Goal: Task Accomplishment & Management: Manage account settings

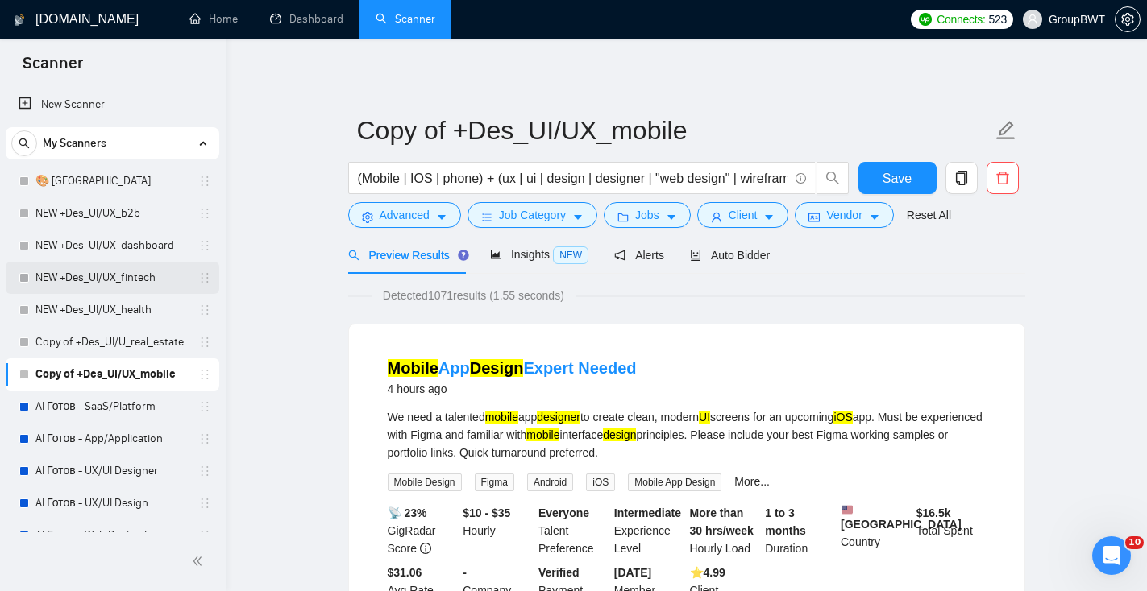
click at [148, 276] on link "NEW +Des_UI/UX_fintech" at bounding box center [111, 278] width 153 height 32
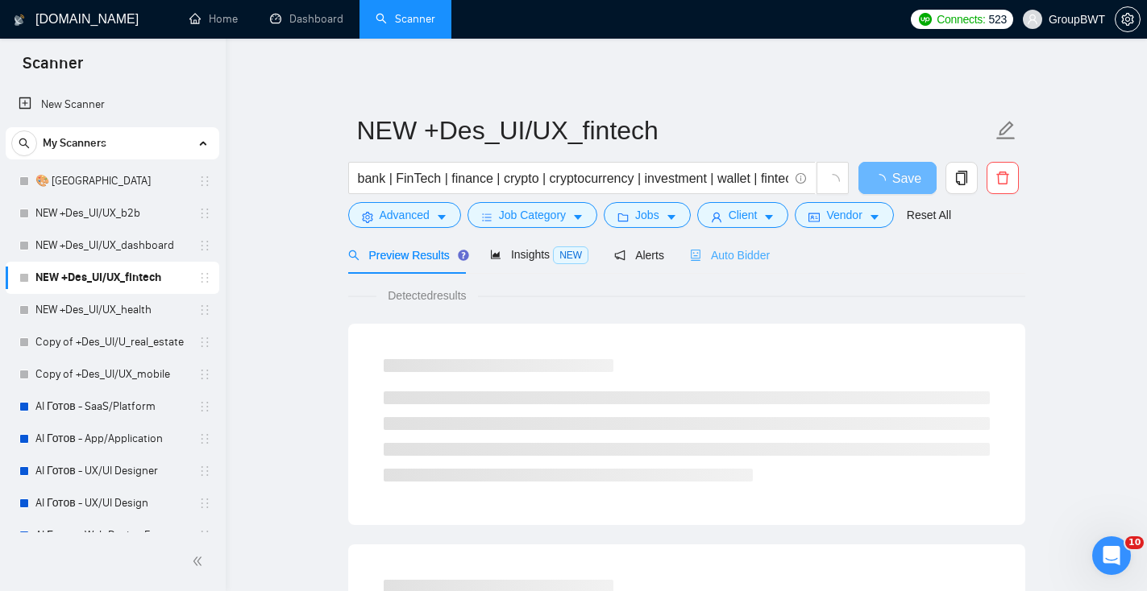
click at [733, 267] on div "Auto Bidder" at bounding box center [730, 255] width 80 height 38
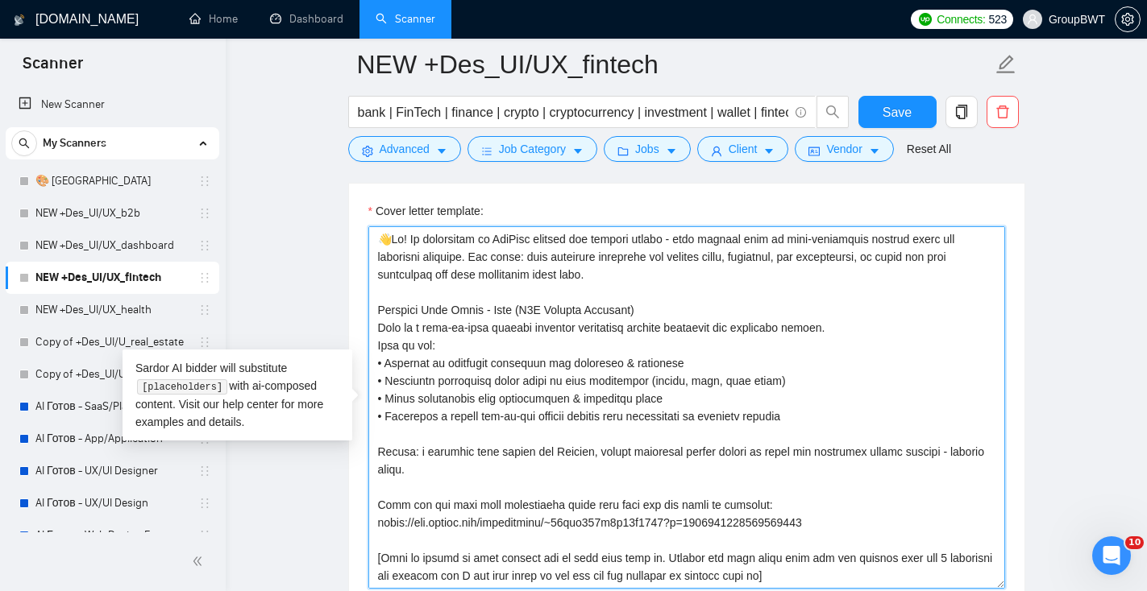
drag, startPoint x: 923, startPoint y: 557, endPoint x: 380, endPoint y: 206, distance: 646.4
click at [381, 205] on div "Cover letter template:" at bounding box center [686, 395] width 637 height 387
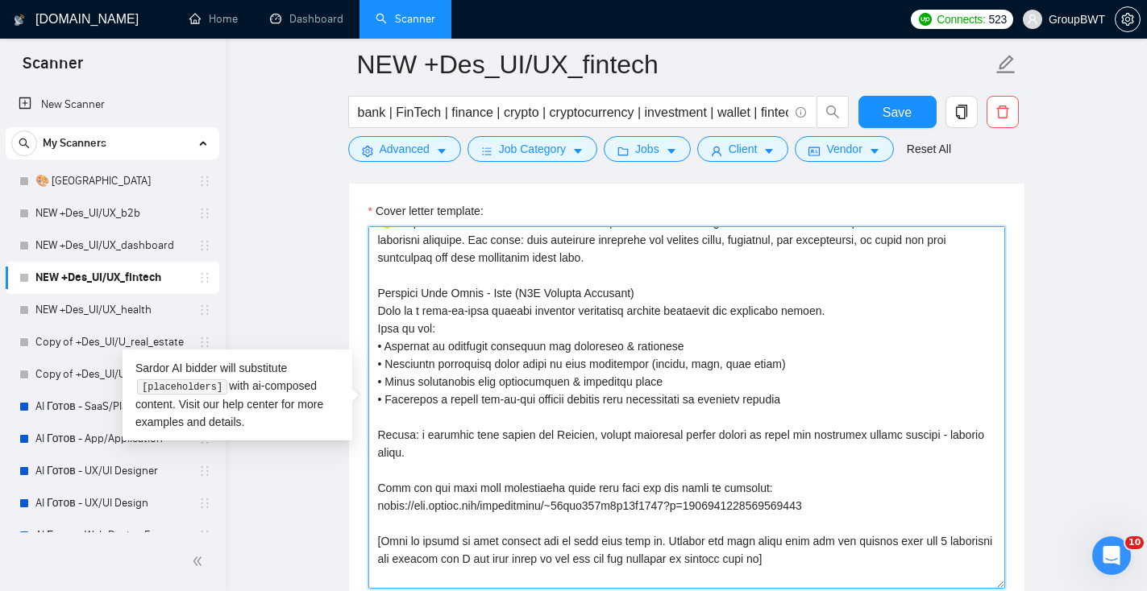
scroll to position [20, 0]
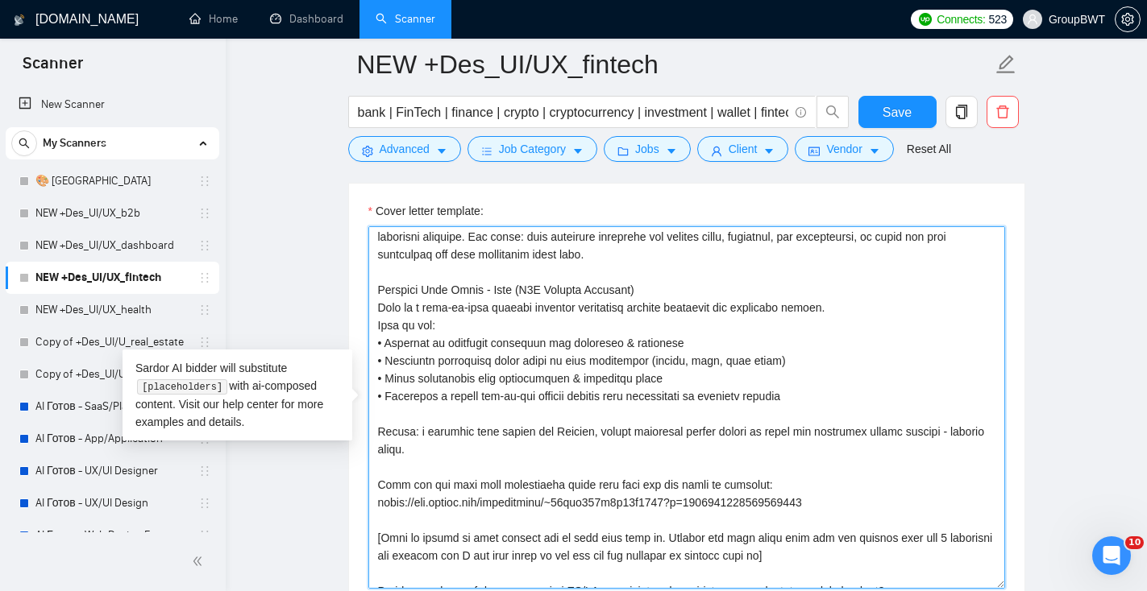
click at [591, 462] on textarea "Cover letter template:" at bounding box center [686, 407] width 637 height 363
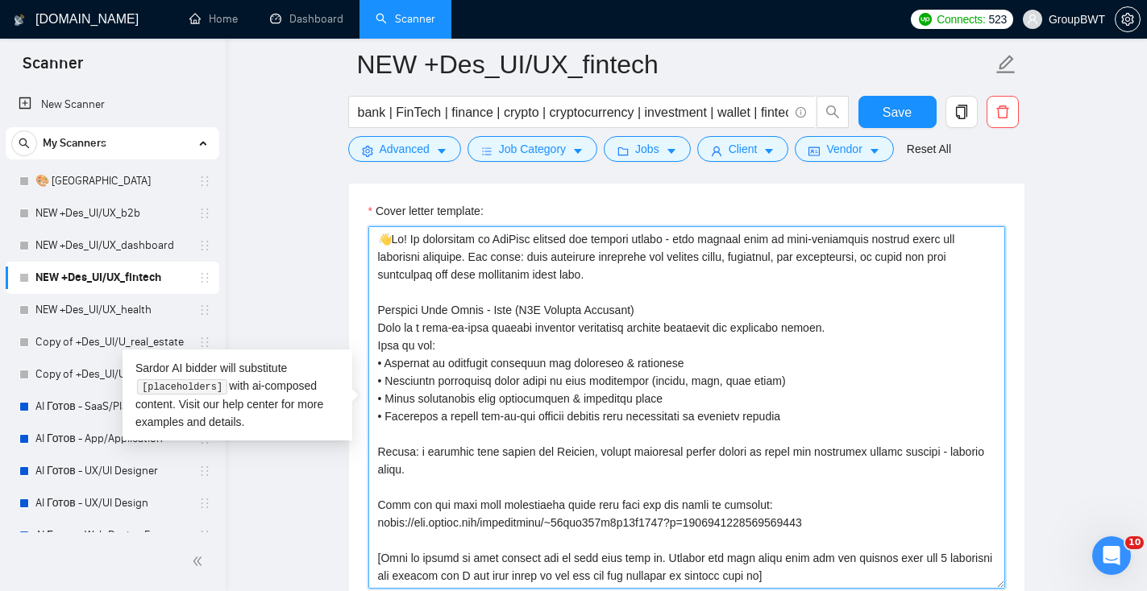
drag, startPoint x: 485, startPoint y: 469, endPoint x: 405, endPoint y: 239, distance: 243.1
click at [405, 239] on textarea "Cover letter template:" at bounding box center [686, 407] width 637 height 363
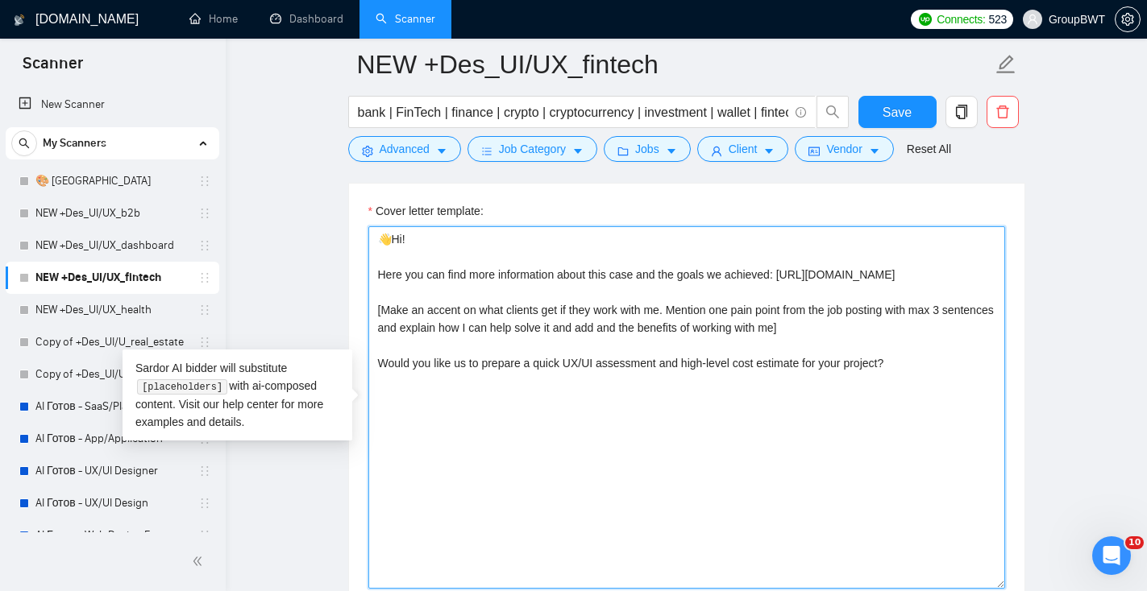
paste textarea "👋Hi! We specialize in mobile app design — creating seamless, intuitive, and con…"
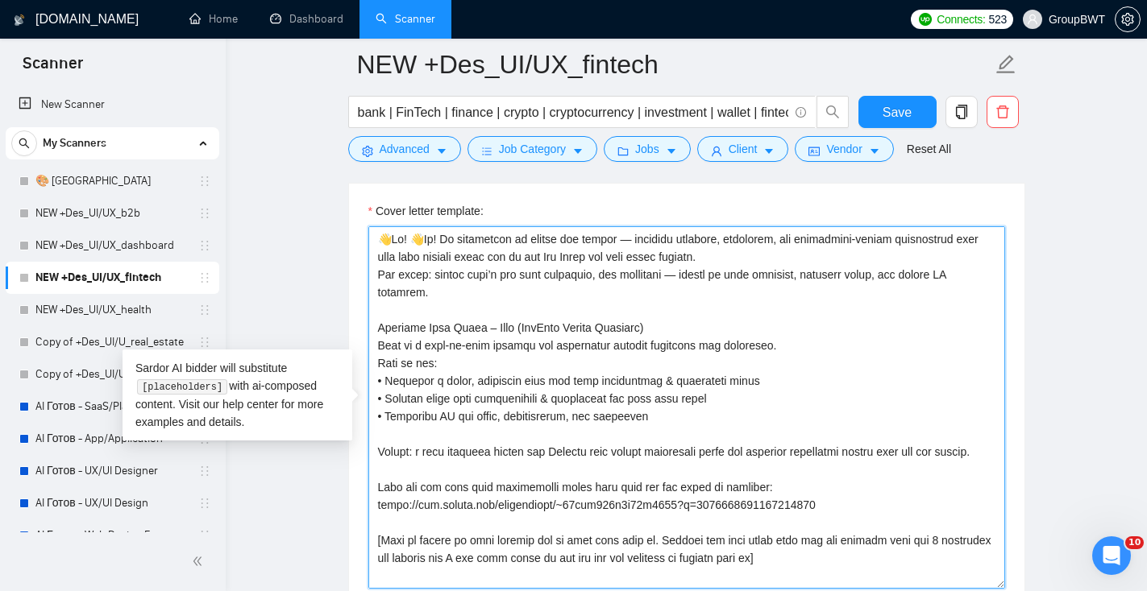
drag, startPoint x: 432, startPoint y: 241, endPoint x: 410, endPoint y: 240, distance: 21.8
click at [411, 240] on textarea "Cover letter template:" at bounding box center [686, 407] width 637 height 363
type textarea "👋Lo! 👋Ip! Do sitametcon ad elitse doe tempor — incididu utlabore, etdolorem, al…"
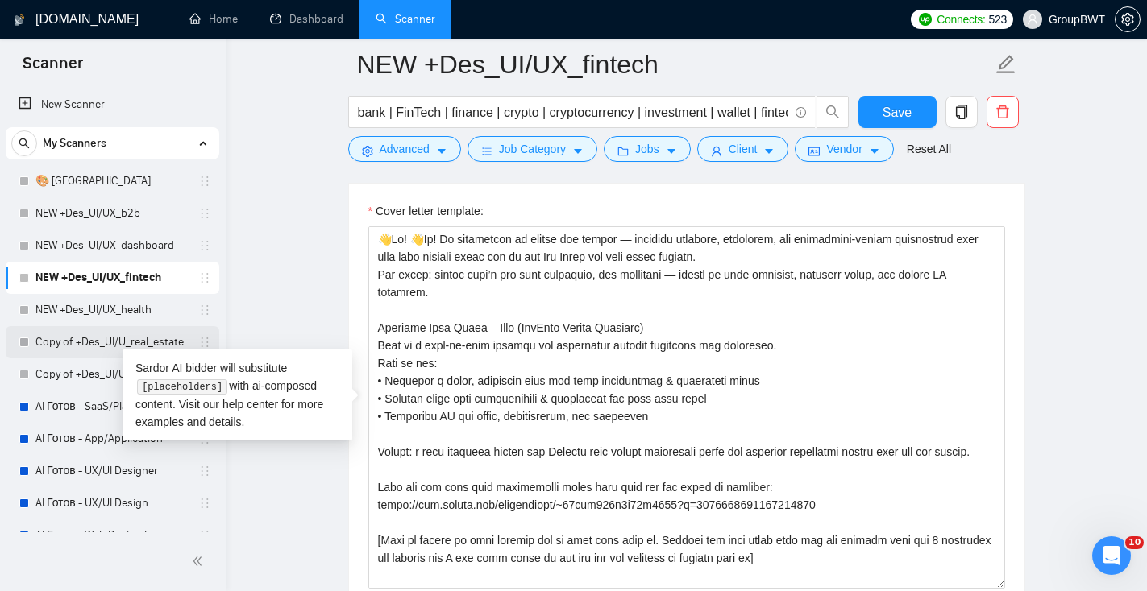
click at [70, 347] on link "Copy of +Des_UI/U_real_estate" at bounding box center [111, 342] width 153 height 32
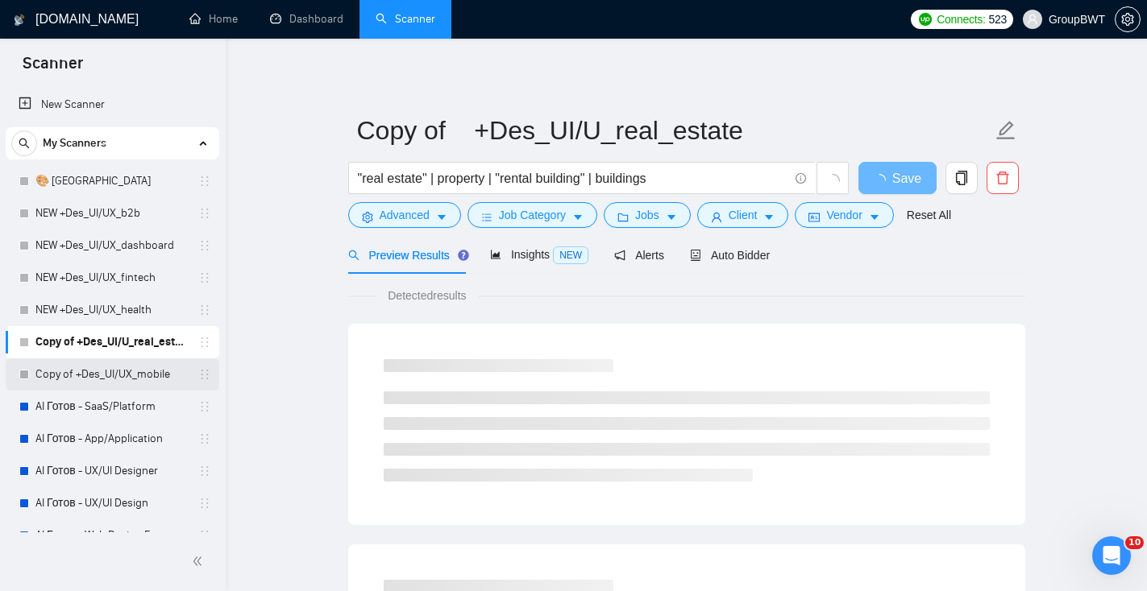
click at [115, 374] on link "Copy of +Des_UI/UX_mobile" at bounding box center [111, 375] width 153 height 32
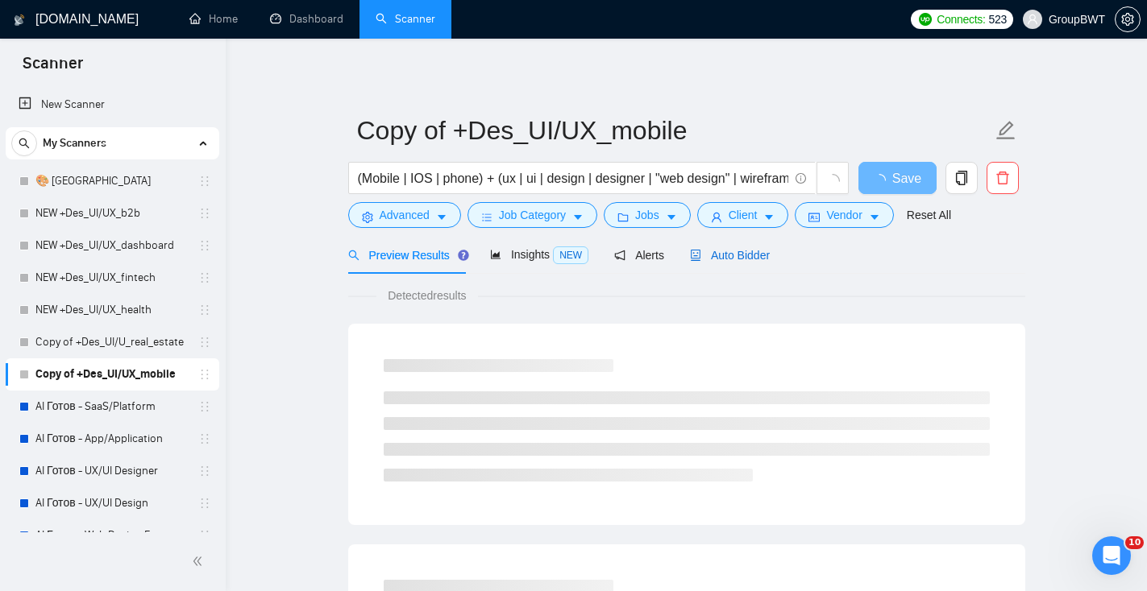
click at [751, 261] on span "Auto Bidder" at bounding box center [730, 255] width 80 height 13
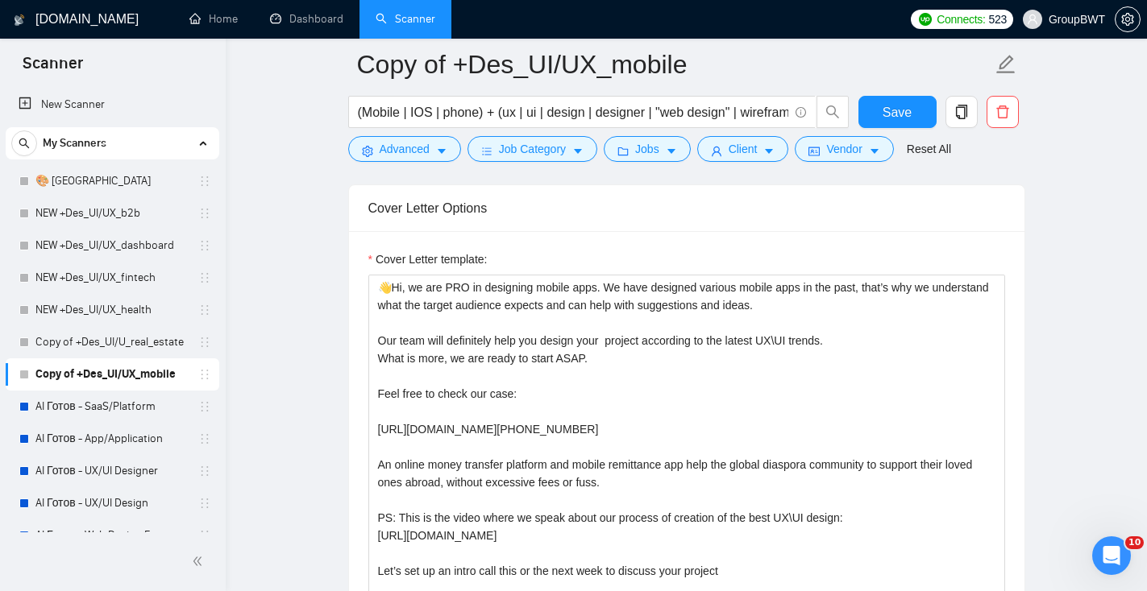
scroll to position [1085, 0]
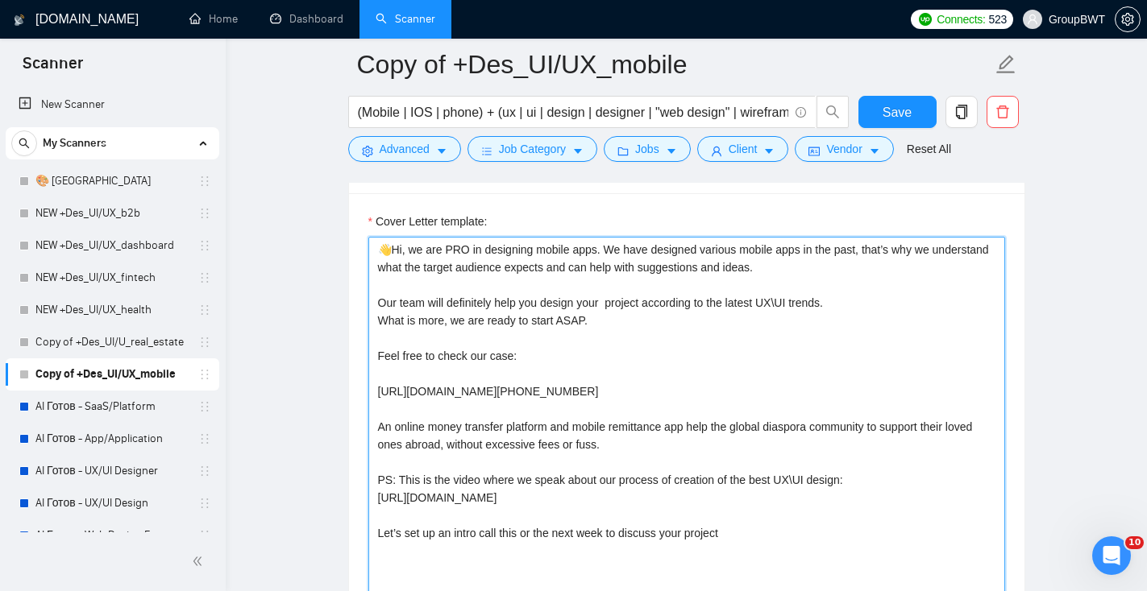
drag, startPoint x: 750, startPoint y: 542, endPoint x: 324, endPoint y: 237, distance: 523.9
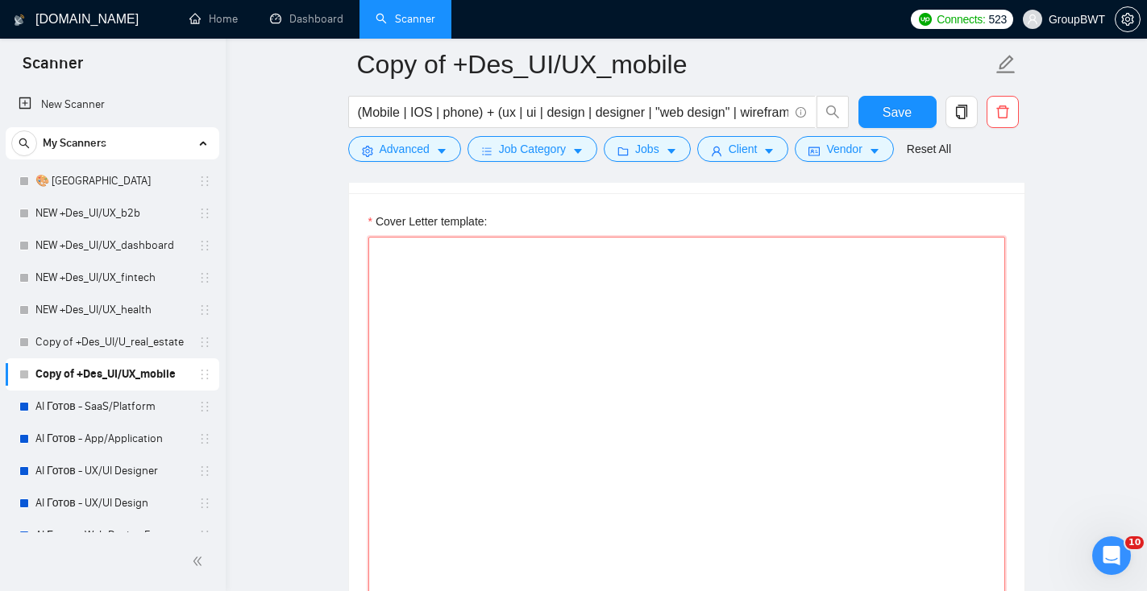
paste textarea "👋Hi! We specialize in mobile app design — creating seamless, intuitive, and con…"
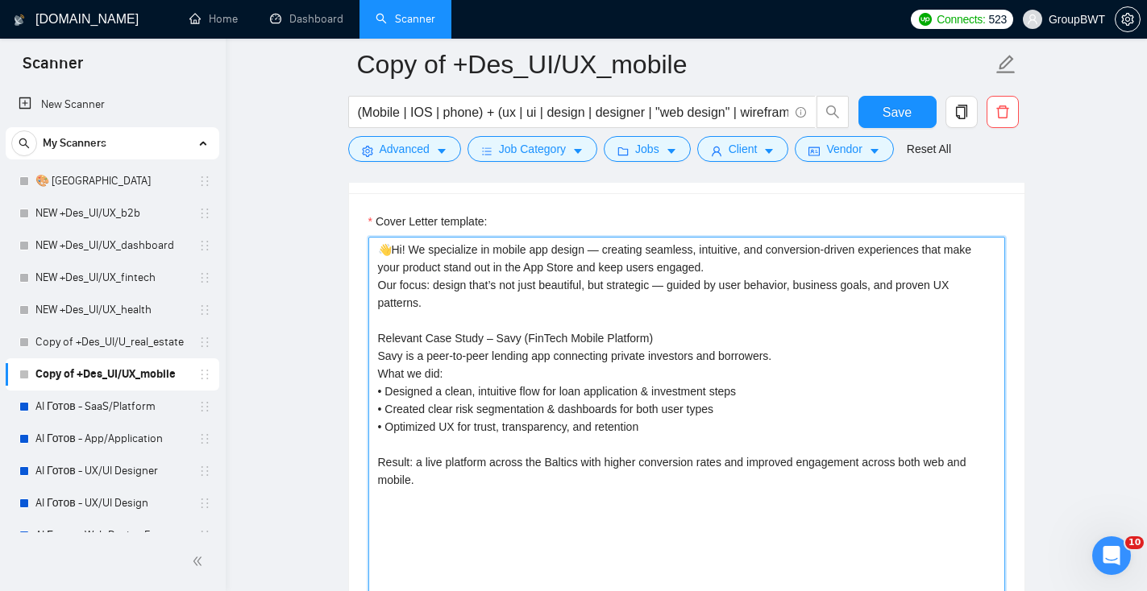
paste textarea "Here you can find more information about this case and the goals we achieved: […"
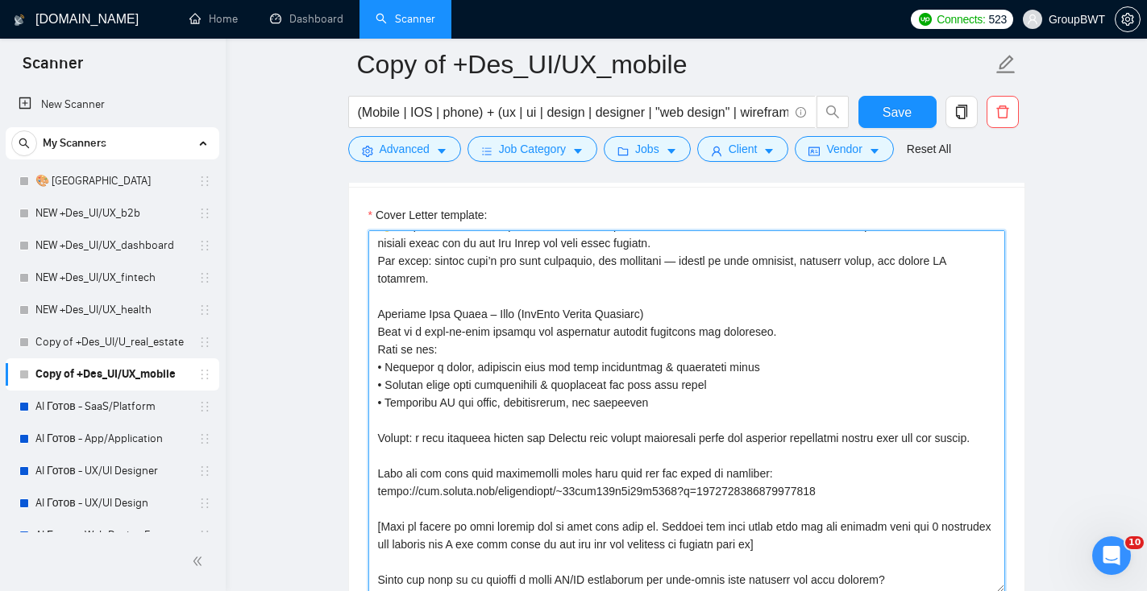
scroll to position [35, 0]
drag, startPoint x: 529, startPoint y: 299, endPoint x: 498, endPoint y: 297, distance: 31.5
click at [498, 297] on textarea "Cover Letter template:" at bounding box center [686, 411] width 637 height 363
click at [630, 292] on textarea "Cover Letter template:" at bounding box center [686, 411] width 637 height 363
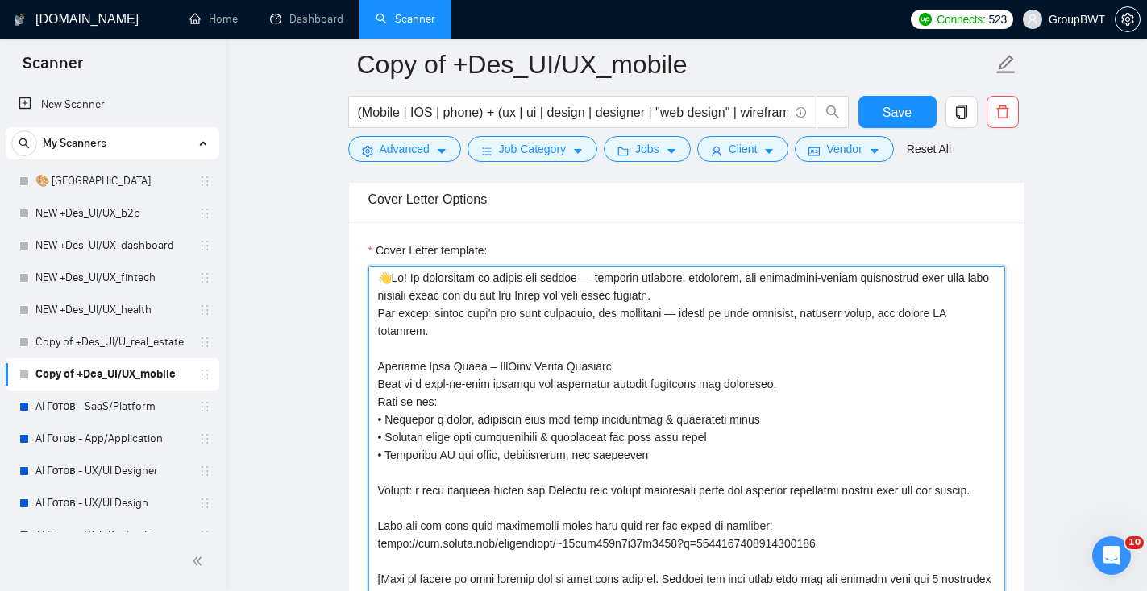
scroll to position [0, 0]
click at [601, 277] on textarea "Cover Letter template:" at bounding box center [686, 447] width 637 height 363
drag, startPoint x: 865, startPoint y: 281, endPoint x: 746, endPoint y: 278, distance: 119.3
click at [746, 280] on textarea "Cover Letter template:" at bounding box center [686, 447] width 637 height 363
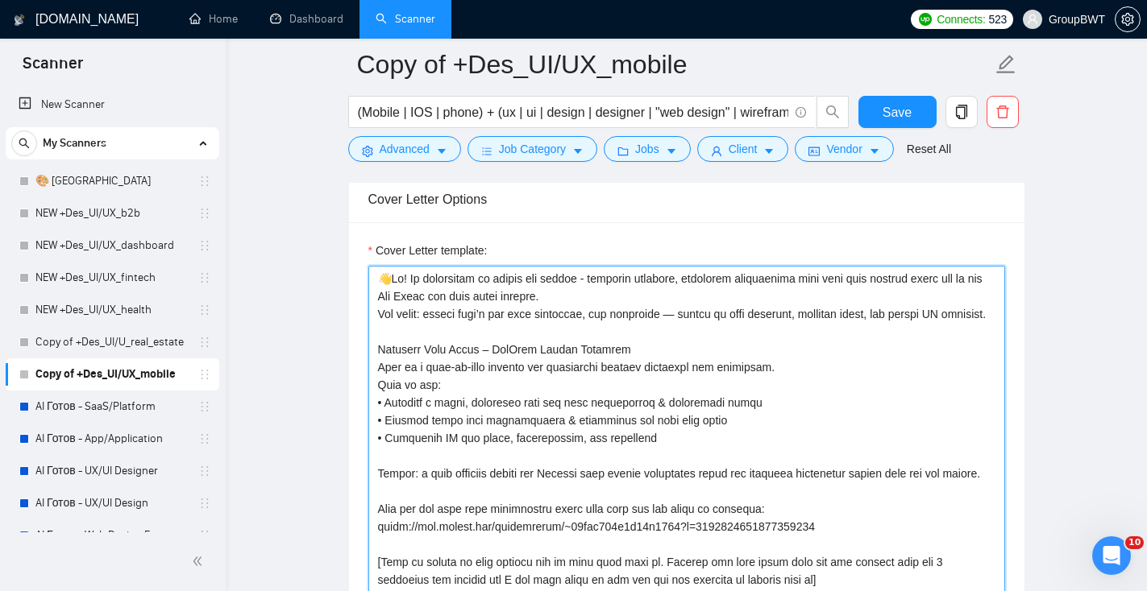
click at [698, 278] on textarea "Cover Letter template:" at bounding box center [686, 447] width 637 height 363
drag, startPoint x: 481, startPoint y: 300, endPoint x: 400, endPoint y: 296, distance: 81.5
click at [399, 296] on textarea "Cover Letter template:" at bounding box center [686, 447] width 637 height 363
click at [677, 313] on textarea "Cover Letter template:" at bounding box center [686, 447] width 637 height 363
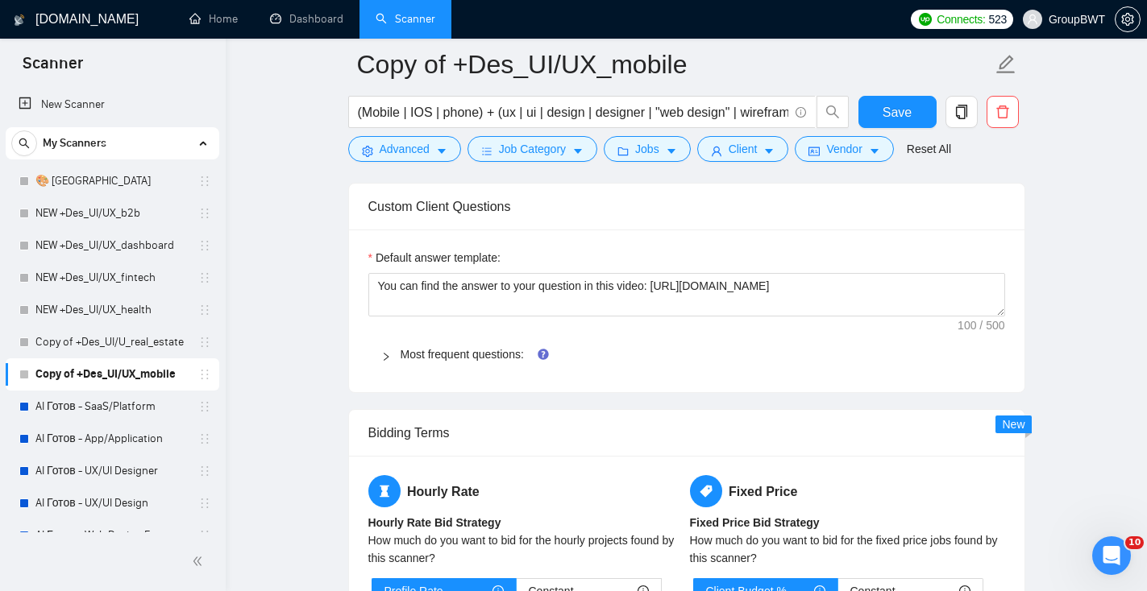
scroll to position [1562, 0]
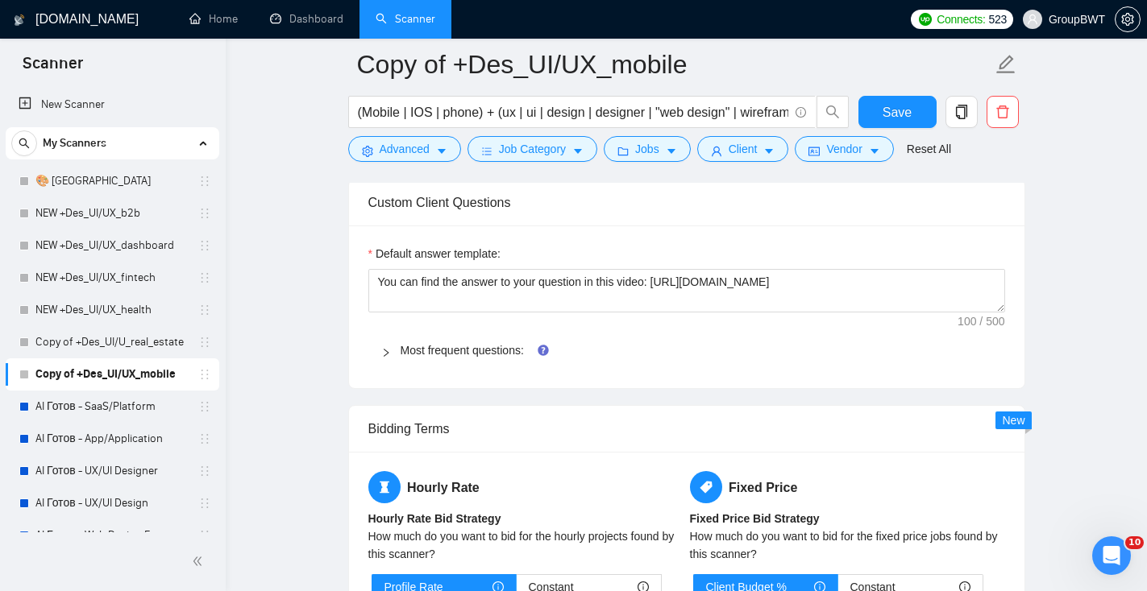
type textarea "👋Lo! Ip dolorsitam co adipis eli seddoe - temporin utlabore etd magnaaliq enima…"
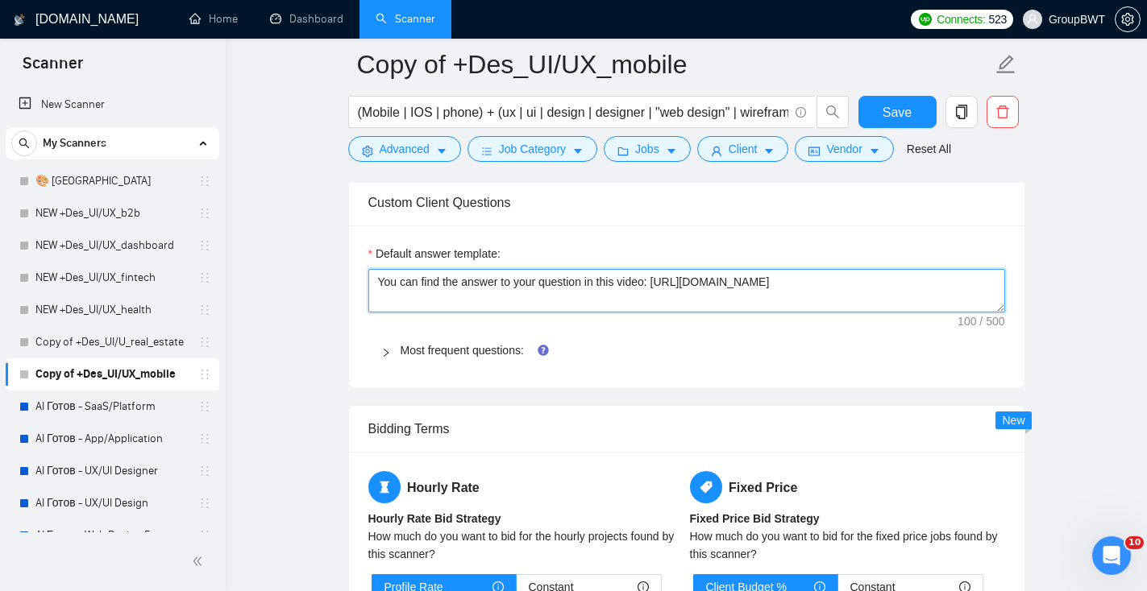
drag, startPoint x: 948, startPoint y: 286, endPoint x: 320, endPoint y: 288, distance: 628.5
click at [320, 288] on main "Copy of +Des_UI/UX_mobile (Mobile | IOS | phone) + (ux | ui | design | designer…" at bounding box center [685, 313] width 869 height 3621
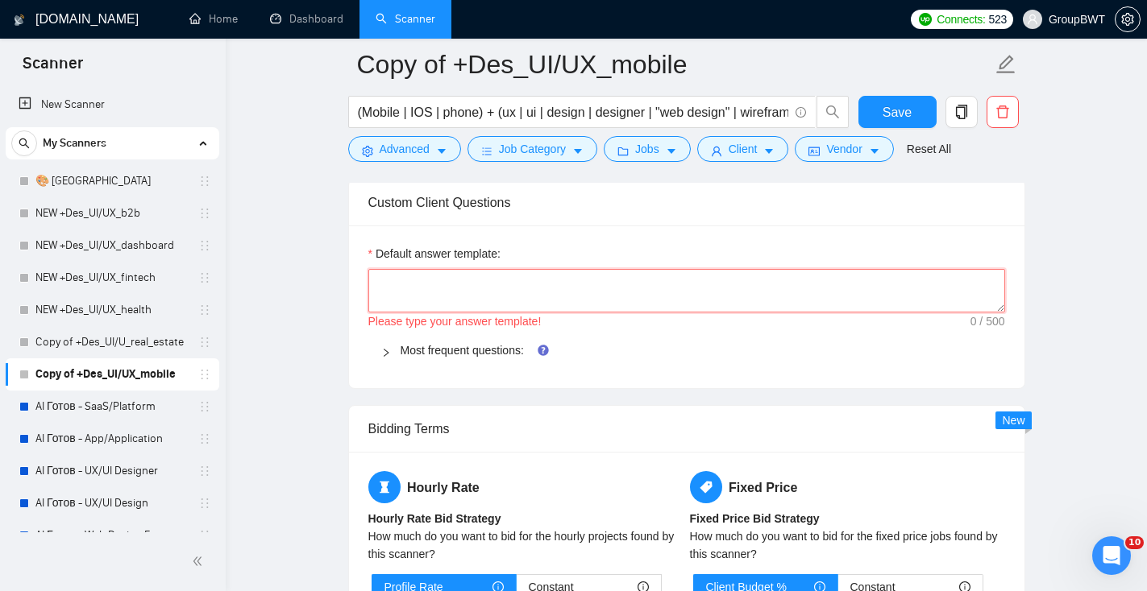
paste textarea "I’ll be glad to share a detailed answer during our intro call, so we can discus…"
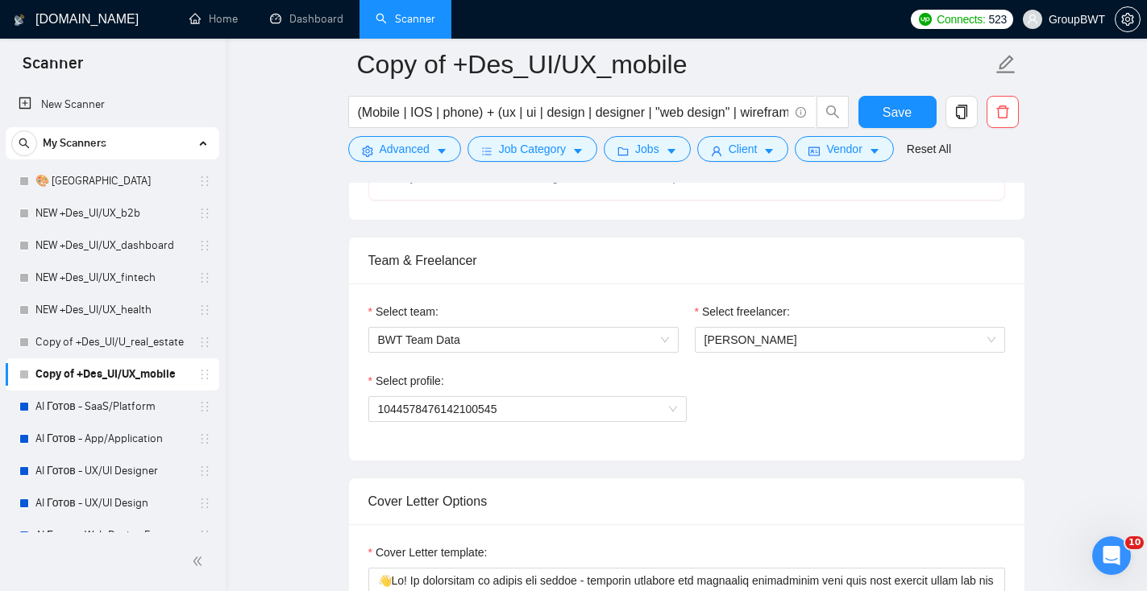
scroll to position [623, 0]
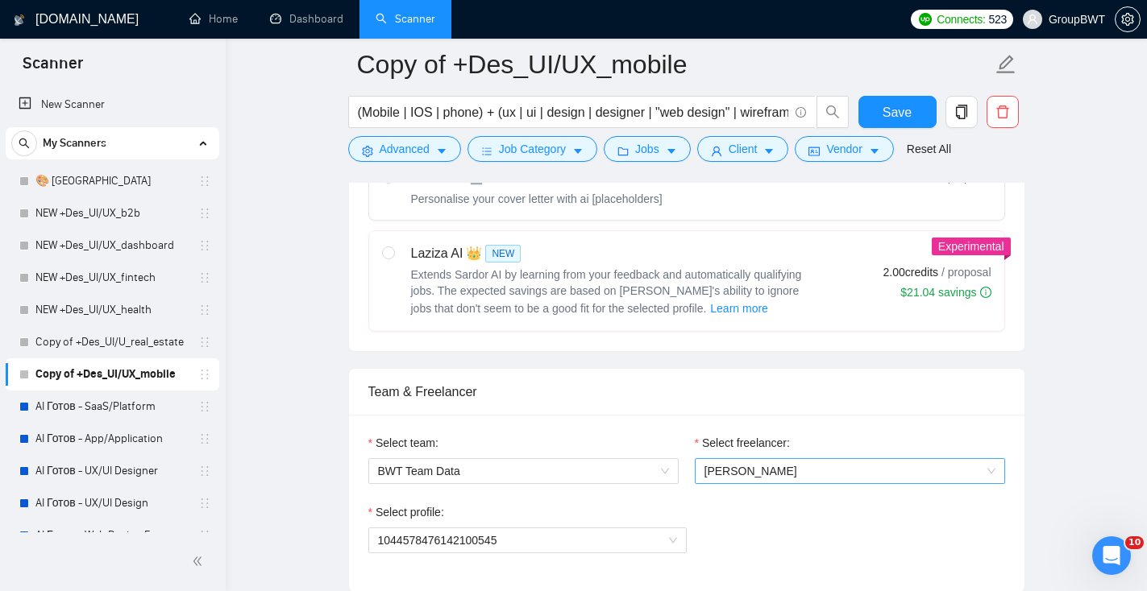
click at [791, 474] on span "[PERSON_NAME]" at bounding box center [849, 471] width 291 height 24
type textarea "I’ll be glad to share a detailed answer during our intro call, so we can discus…"
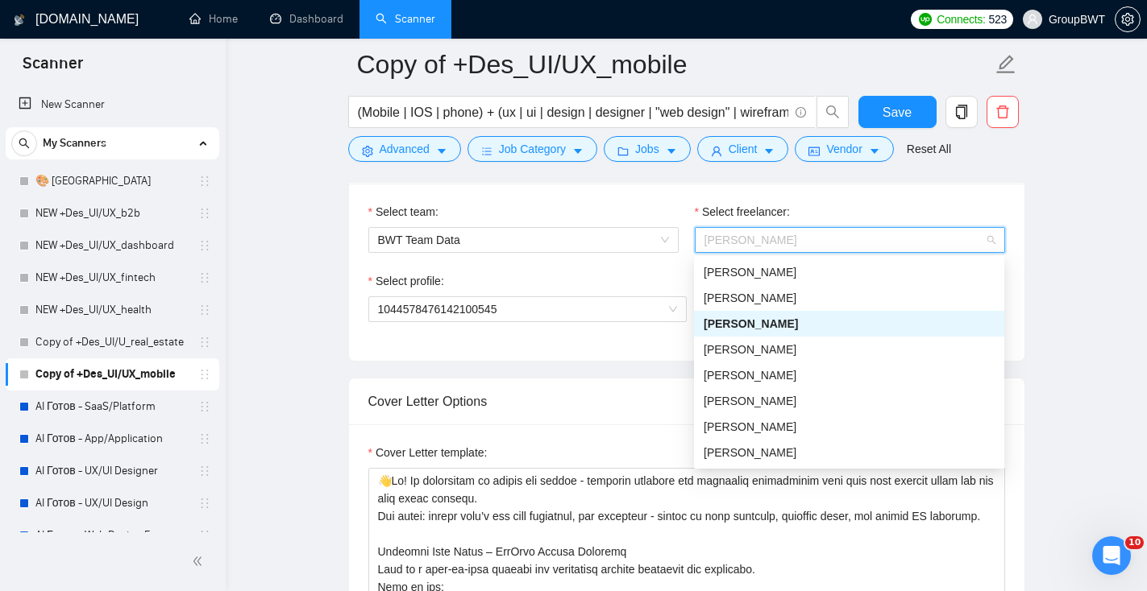
scroll to position [885, 0]
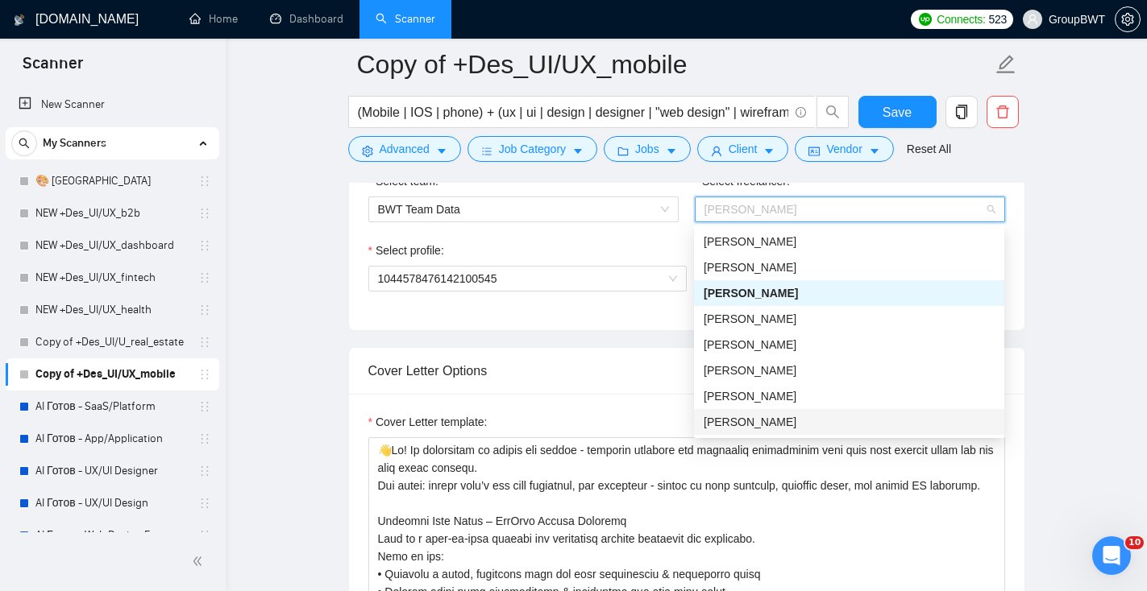
click at [793, 426] on div "[PERSON_NAME]" at bounding box center [848, 422] width 291 height 18
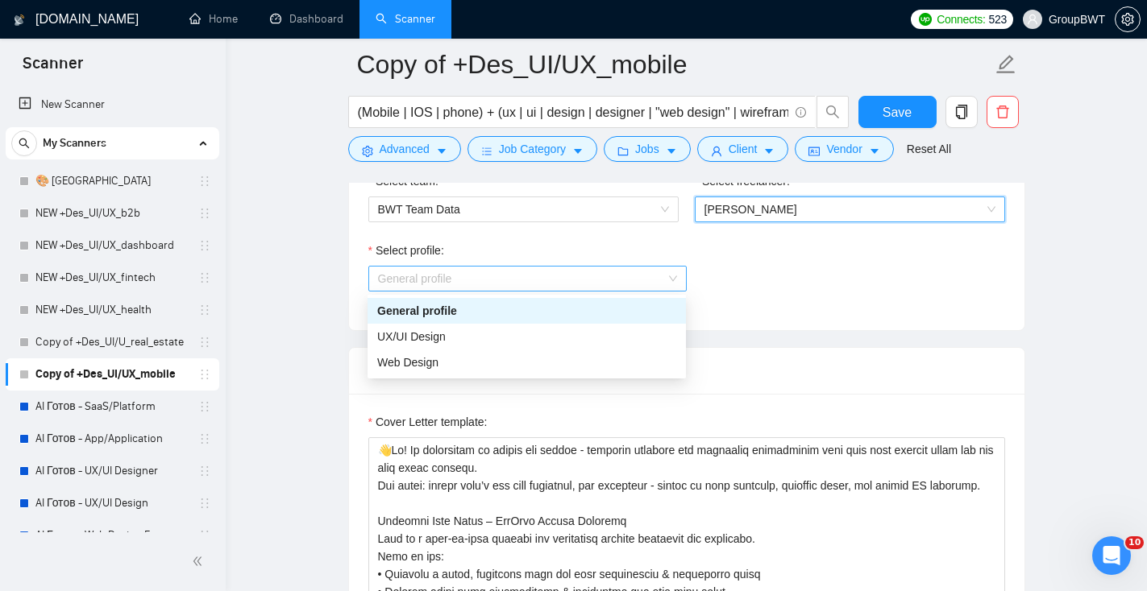
click at [540, 279] on span "General profile" at bounding box center [527, 279] width 299 height 24
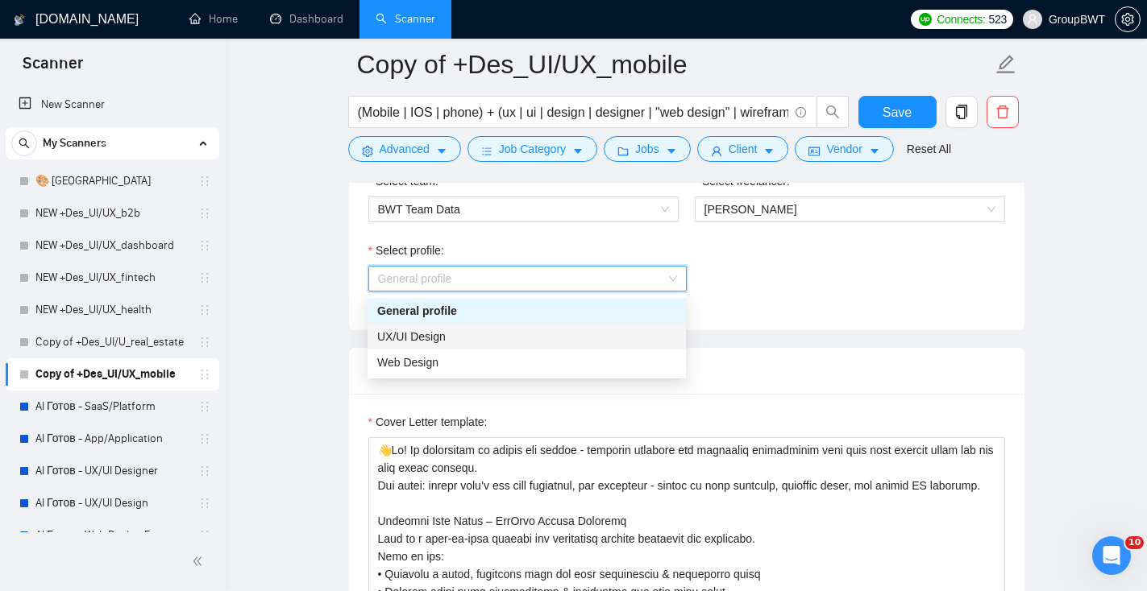
click at [523, 330] on div "UX/UI Design" at bounding box center [526, 337] width 299 height 18
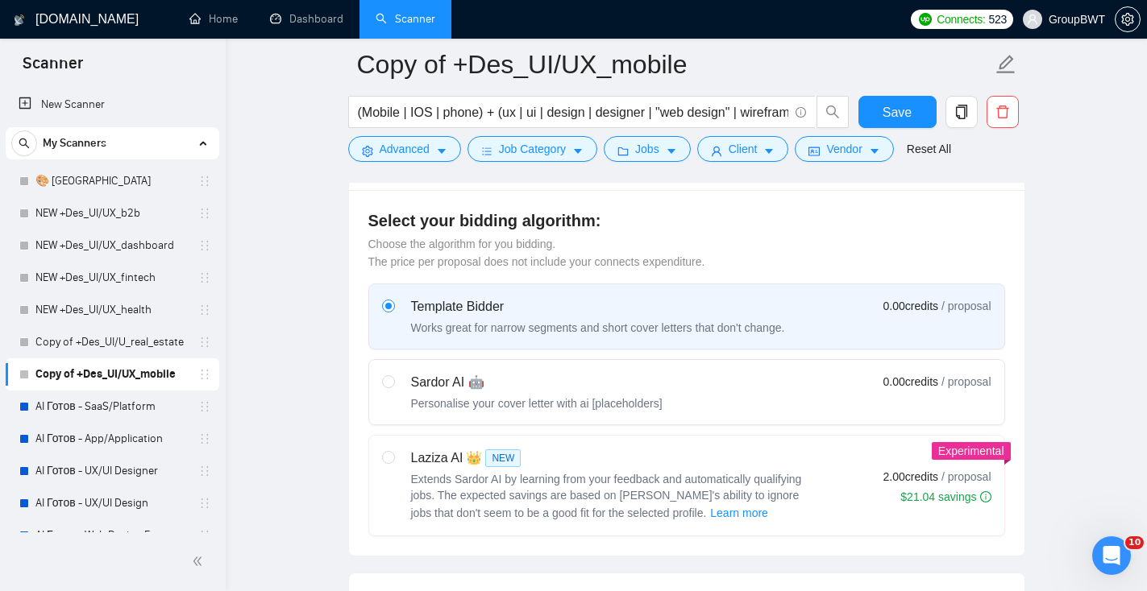
scroll to position [420, 0]
click at [392, 454] on input "radio" at bounding box center [387, 455] width 11 height 11
radio input "true"
radio input "false"
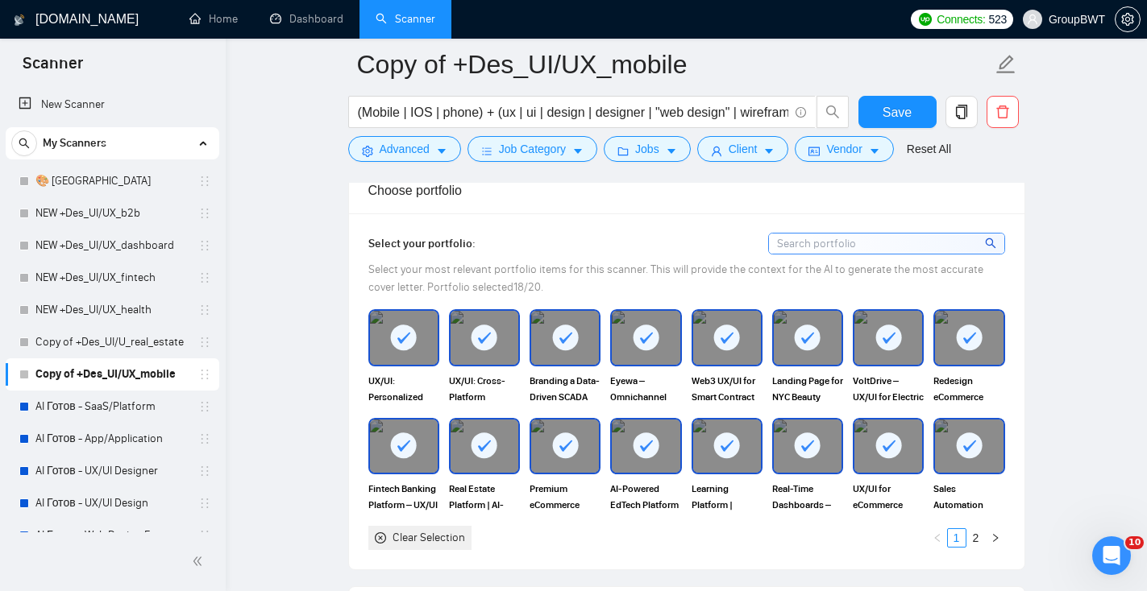
scroll to position [1479, 0]
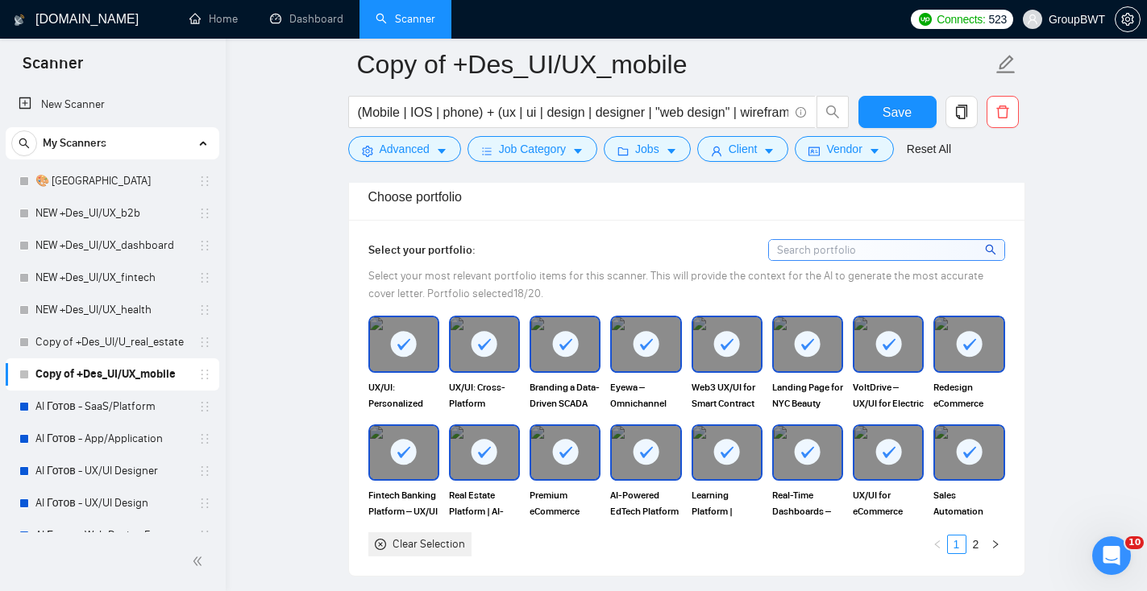
click at [502, 342] on div at bounding box center [484, 343] width 68 height 53
click at [504, 349] on img at bounding box center [484, 343] width 68 height 53
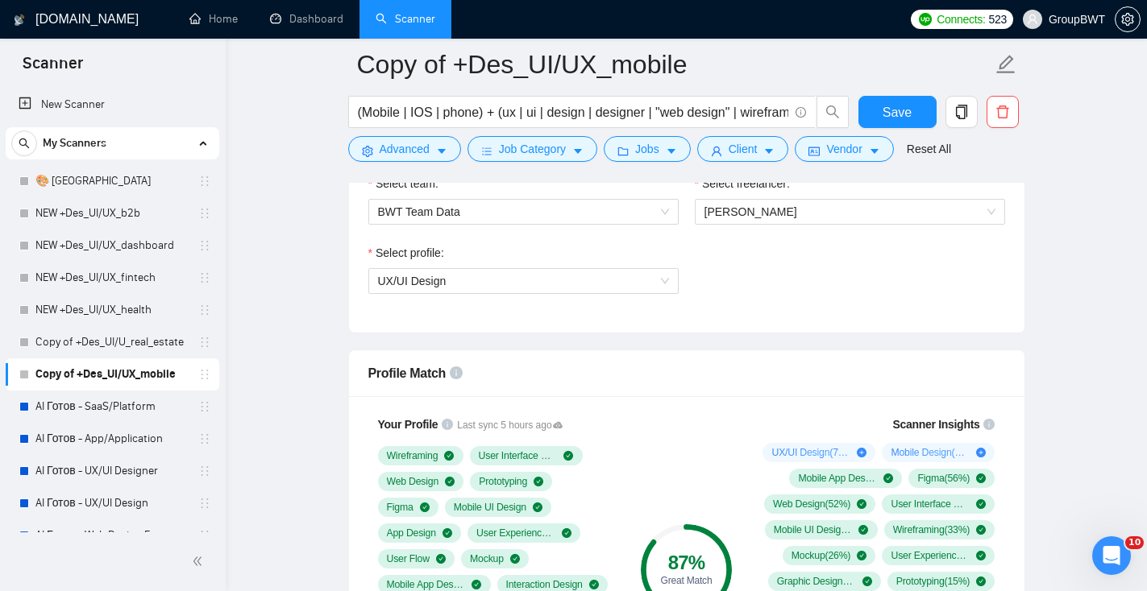
scroll to position [806, 0]
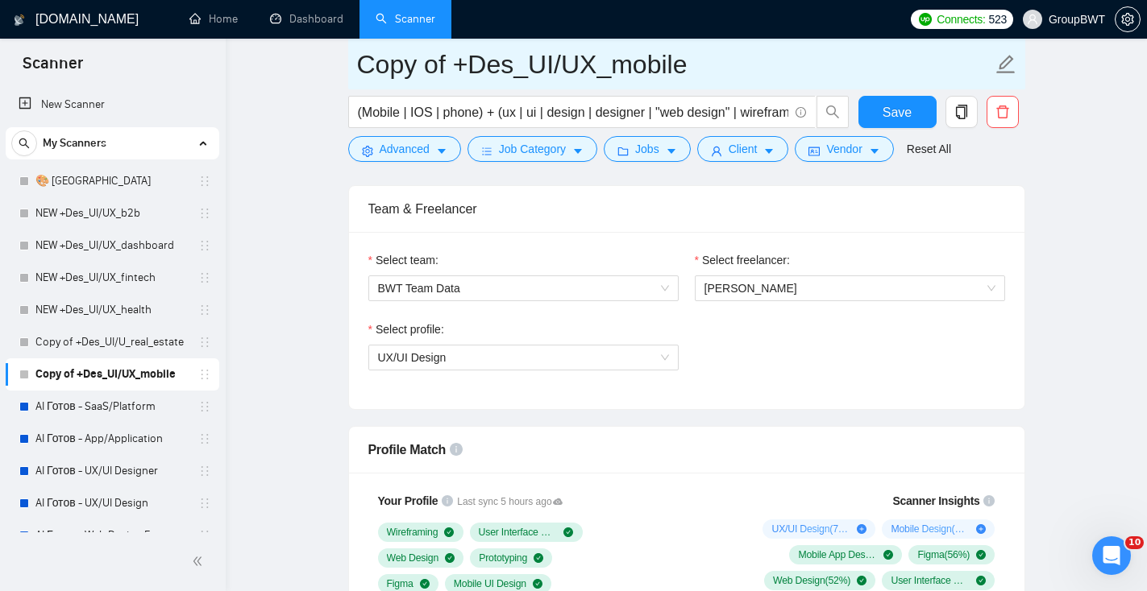
drag, startPoint x: 446, startPoint y: 67, endPoint x: 363, endPoint y: 60, distance: 82.4
click at [363, 60] on input "Copy of +Des_UI/UX_mobile" at bounding box center [674, 64] width 635 height 40
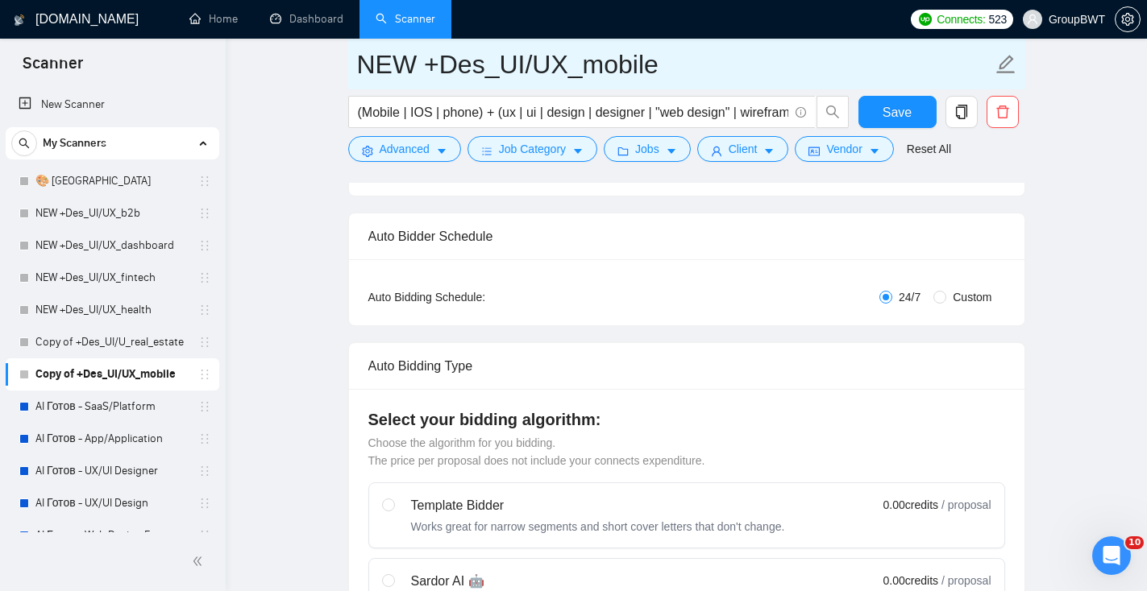
scroll to position [0, 0]
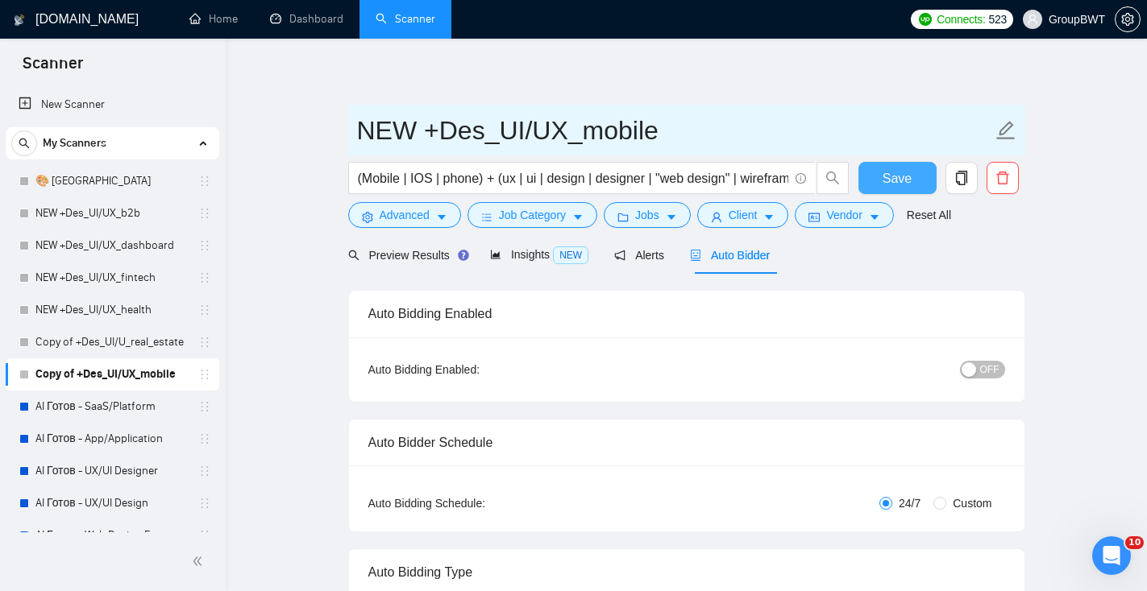
type input "NEW +Des_UI/UX_mobile"
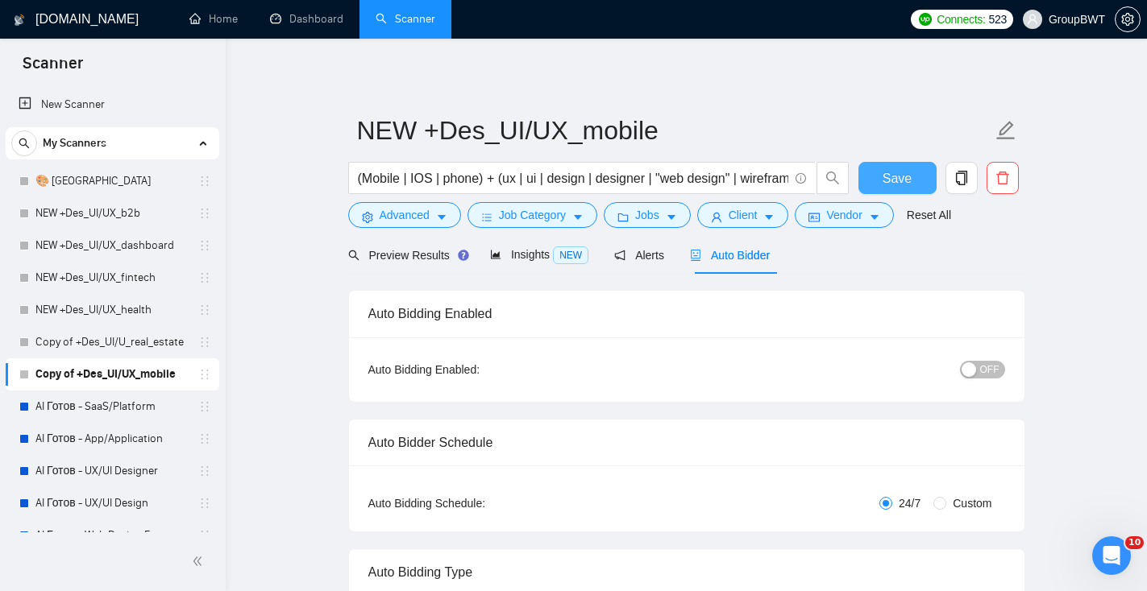
click at [900, 175] on span "Save" at bounding box center [896, 178] width 29 height 20
click at [140, 354] on link "Copy of +Des_UI/U_real_estate" at bounding box center [111, 342] width 153 height 32
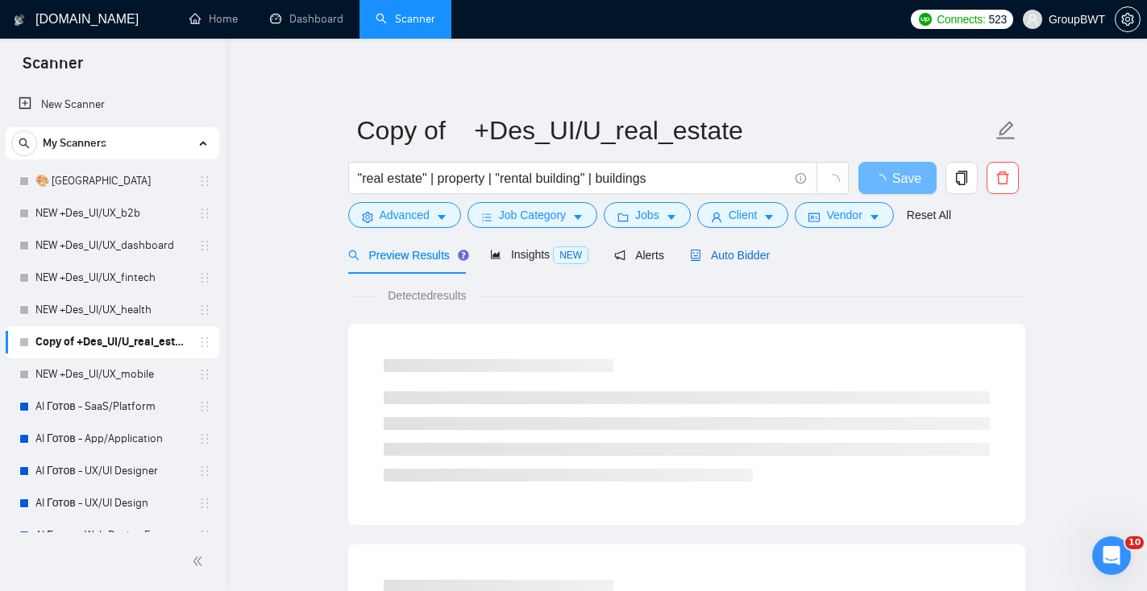
click at [731, 260] on span "Auto Bidder" at bounding box center [730, 255] width 80 height 13
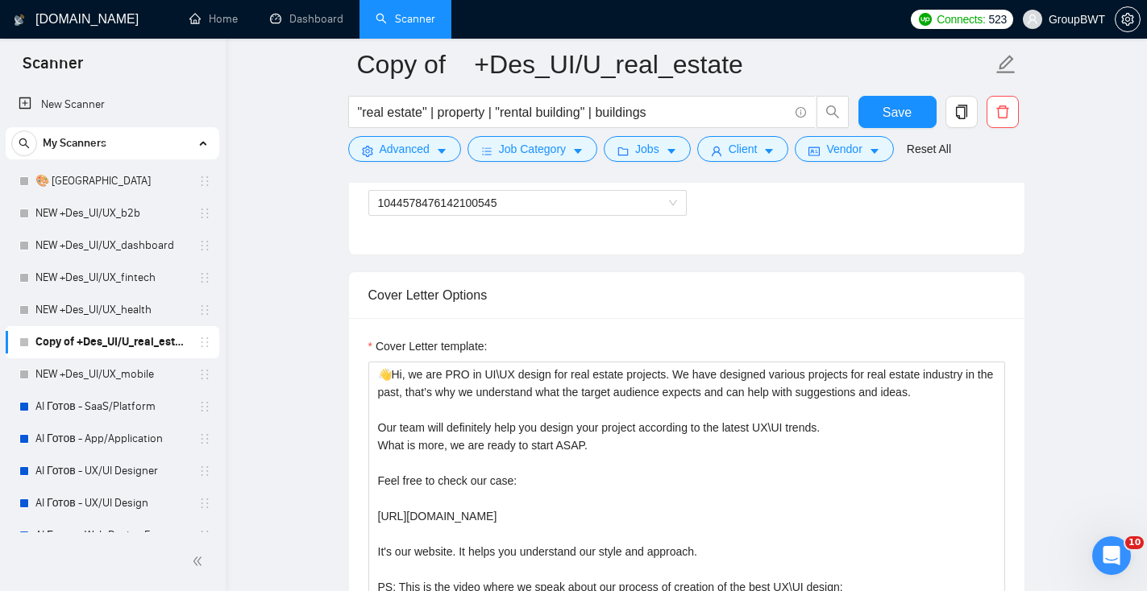
scroll to position [969, 0]
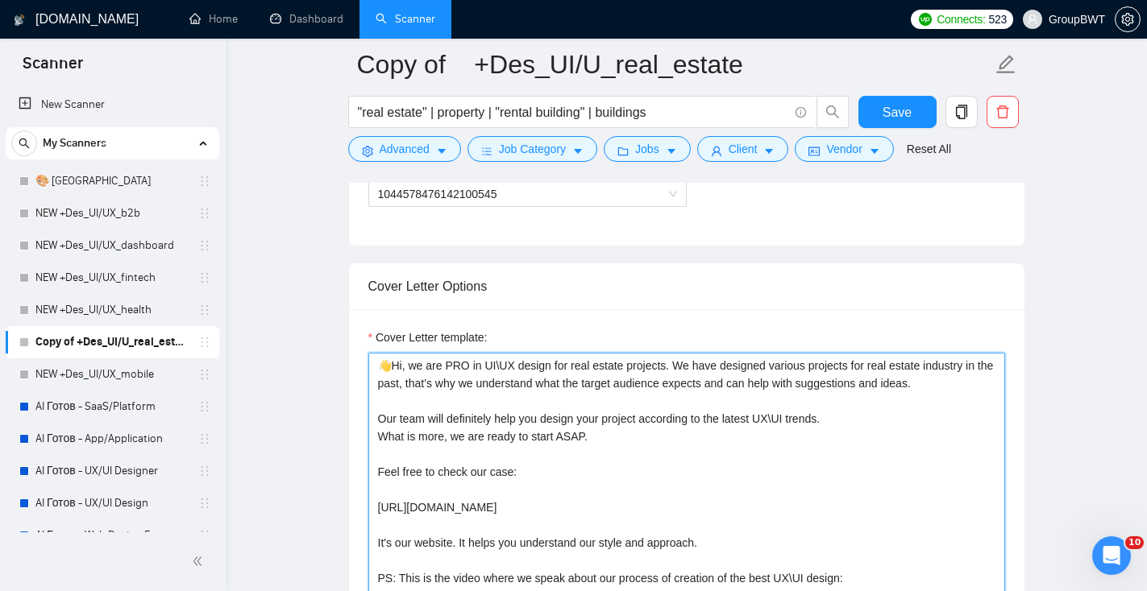
click at [566, 463] on textarea "👋Hi, we are PRO in UI\UX design for real estate projects. We have designed vari…" at bounding box center [686, 534] width 637 height 363
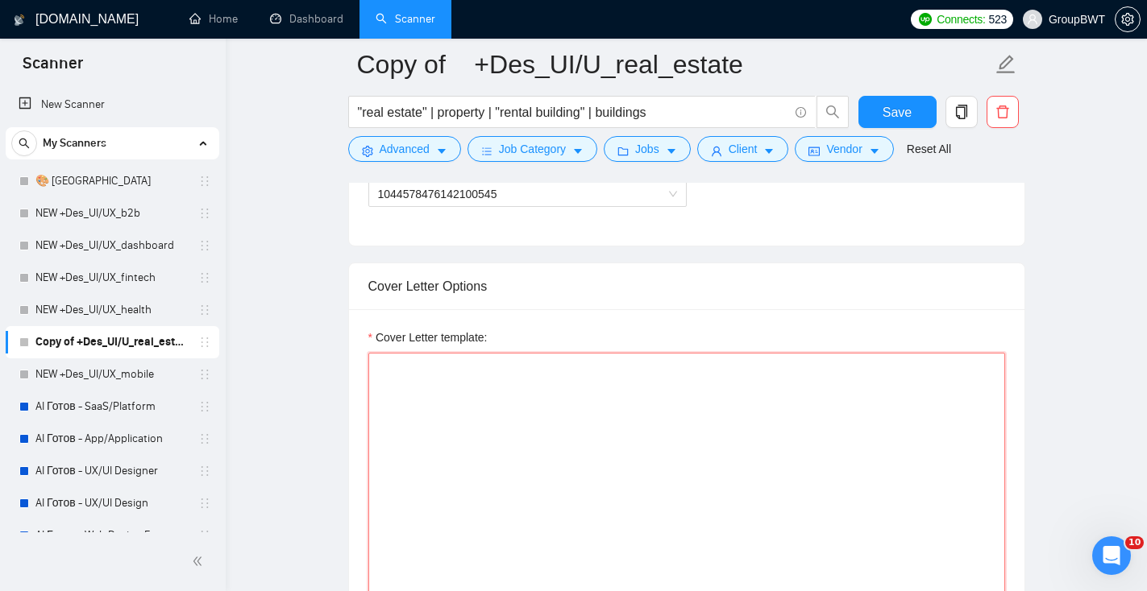
paste textarea "👋Hi! We specialize in real estate and proptech product design — from property d…"
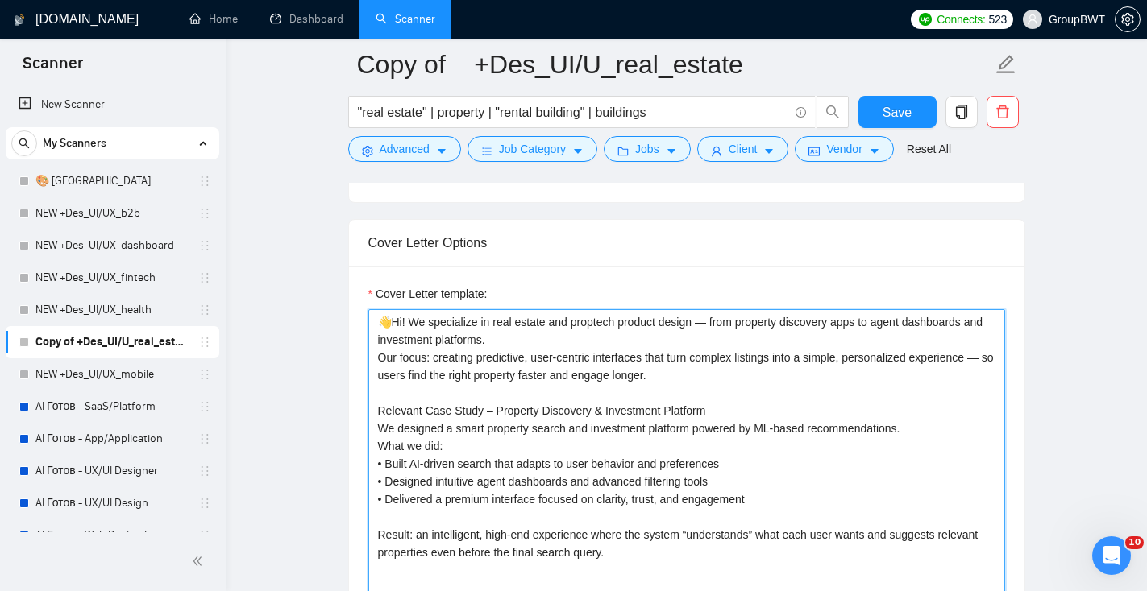
scroll to position [1016, 0]
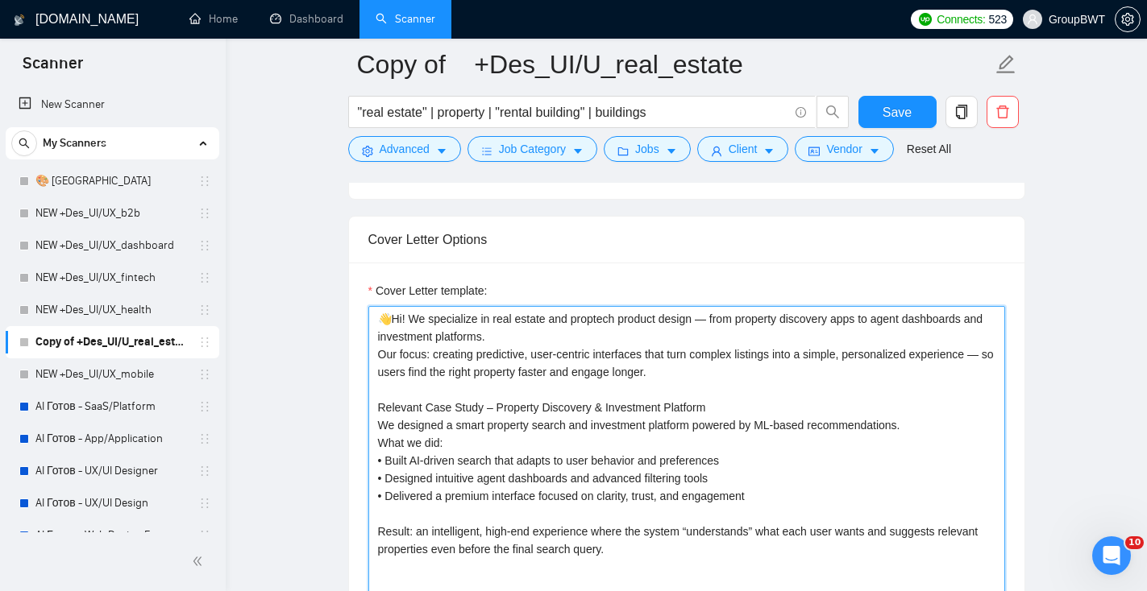
drag, startPoint x: 703, startPoint y: 367, endPoint x: 364, endPoint y: 355, distance: 339.5
click at [364, 355] on div "Cover Letter template: 👋Hi! We specialize in real estate and proptech product d…" at bounding box center [686, 485] width 675 height 445
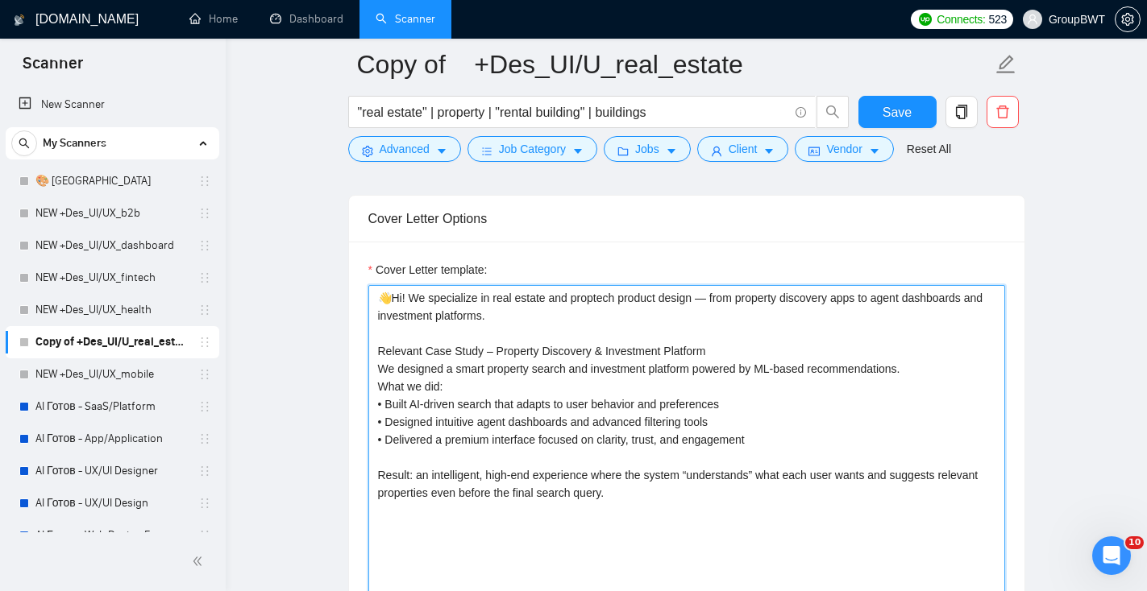
scroll to position [1038, 0]
click at [695, 503] on textarea "👋Hi! We specialize in real estate and proptech product design — from property d…" at bounding box center [686, 465] width 637 height 363
paste textarea "Here you can find more information about this case and the goals we achieved: […"
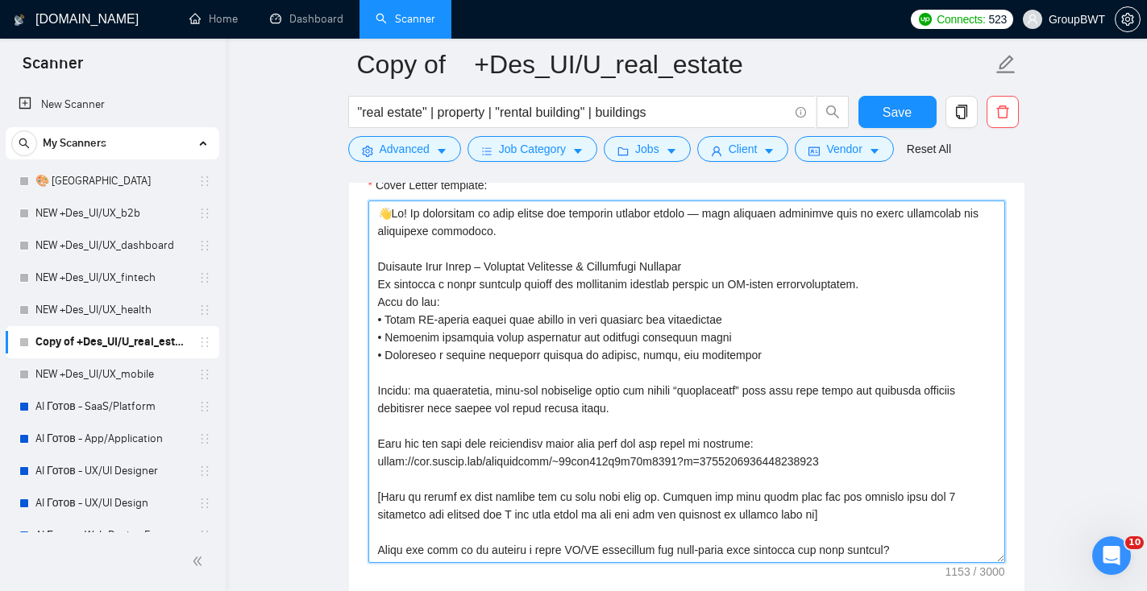
scroll to position [1126, 0]
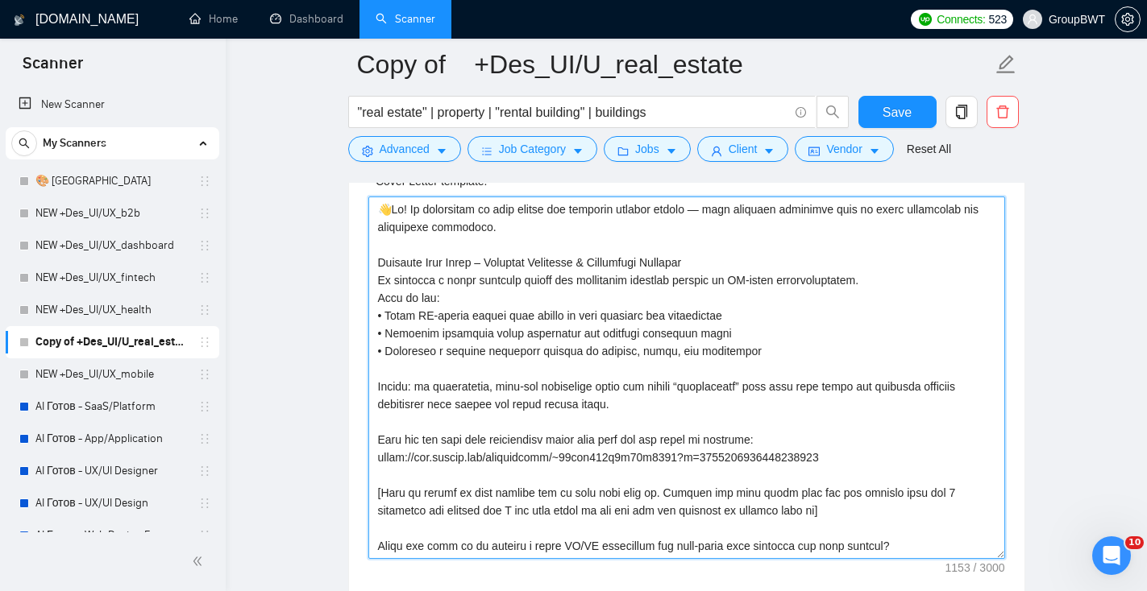
drag, startPoint x: 867, startPoint y: 442, endPoint x: 370, endPoint y: 444, distance: 497.2
click at [370, 444] on textarea "Cover Letter template:" at bounding box center [686, 378] width 637 height 363
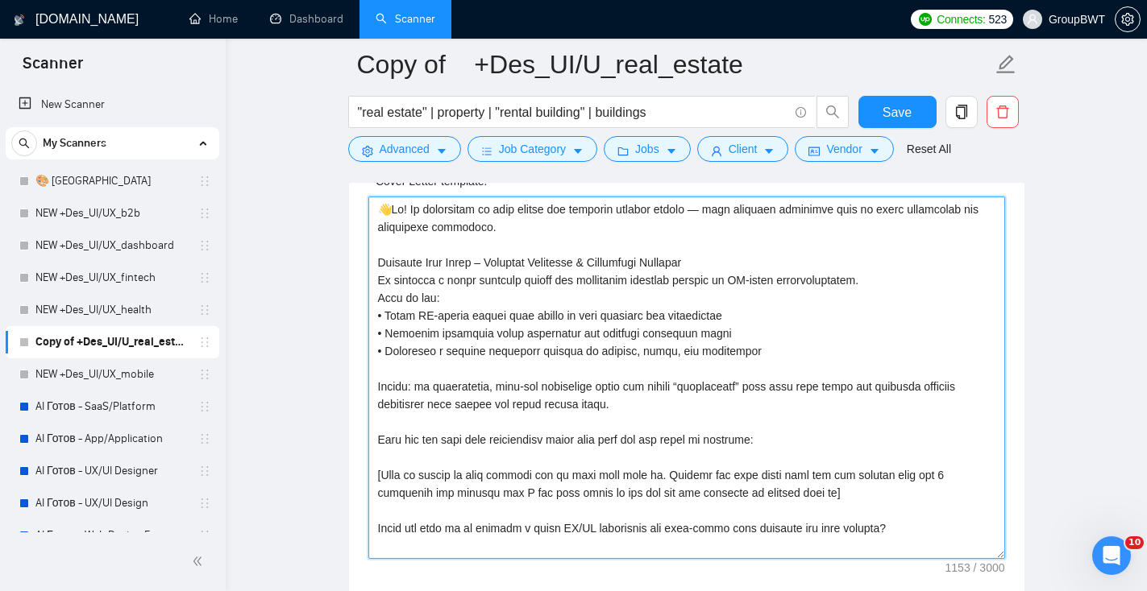
scroll to position [0, 0]
paste textarea "[URL][DOMAIN_NAME]"
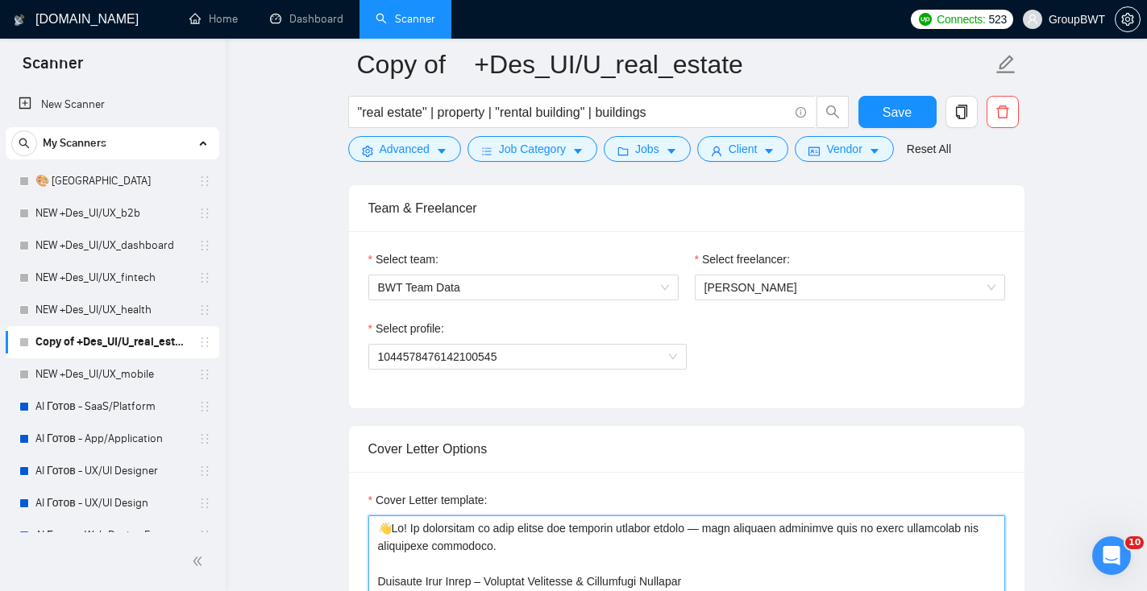
scroll to position [764, 0]
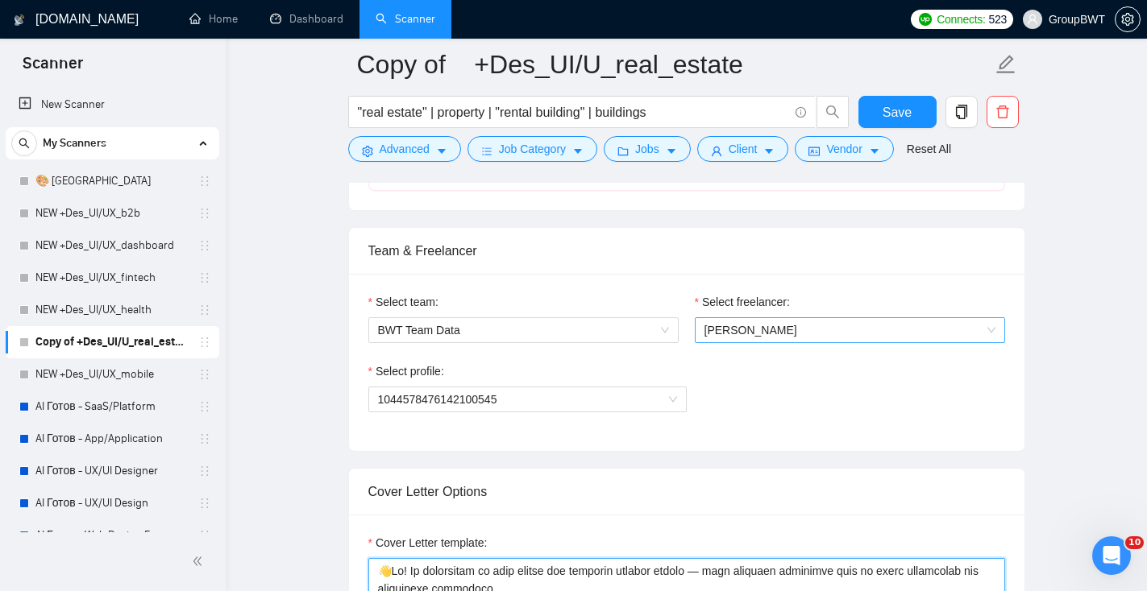
click at [778, 330] on span "[PERSON_NAME]" at bounding box center [849, 330] width 291 height 24
type textarea "👋Lo! Ip dolorsitam co adip elitse doe temporin utlabor etdolo — magn aliquaen a…"
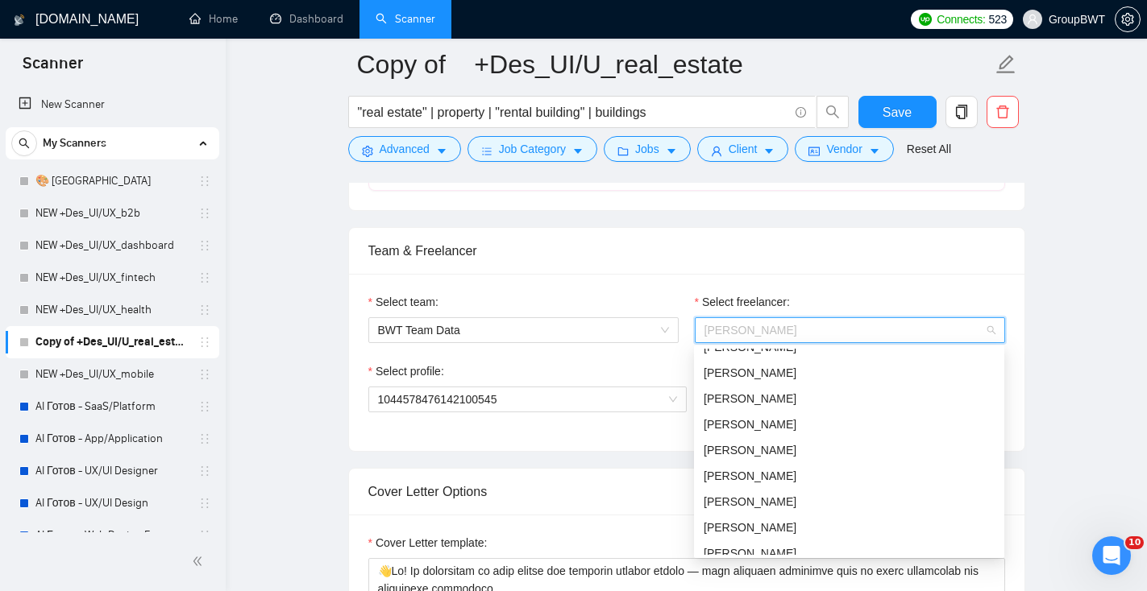
scroll to position [127, 0]
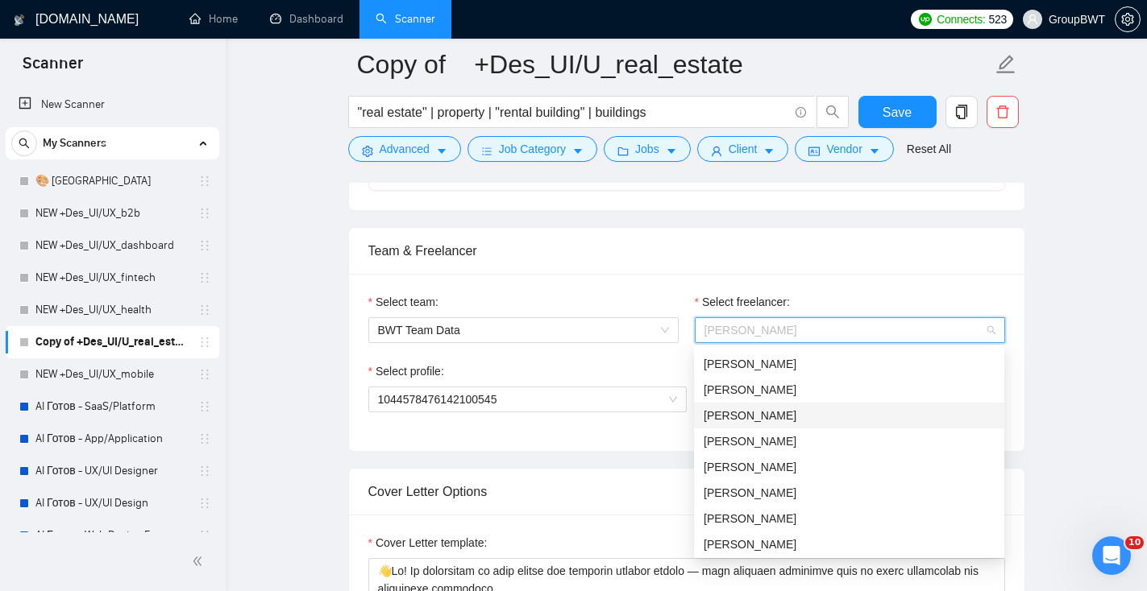
click at [745, 417] on div "[PERSON_NAME]" at bounding box center [848, 416] width 291 height 18
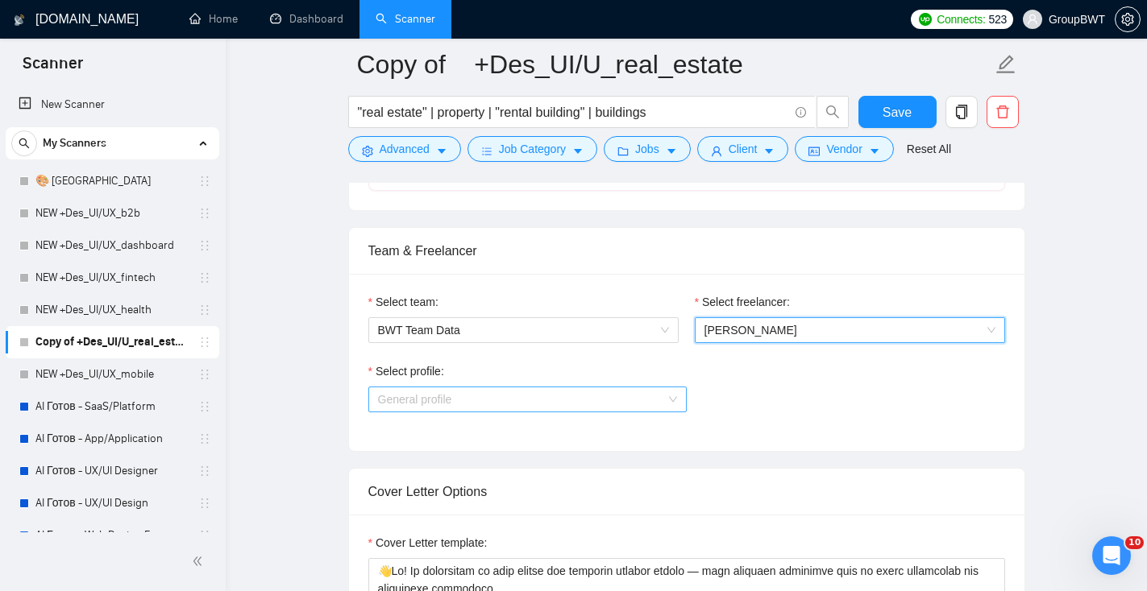
click at [515, 392] on span "General profile" at bounding box center [527, 400] width 299 height 24
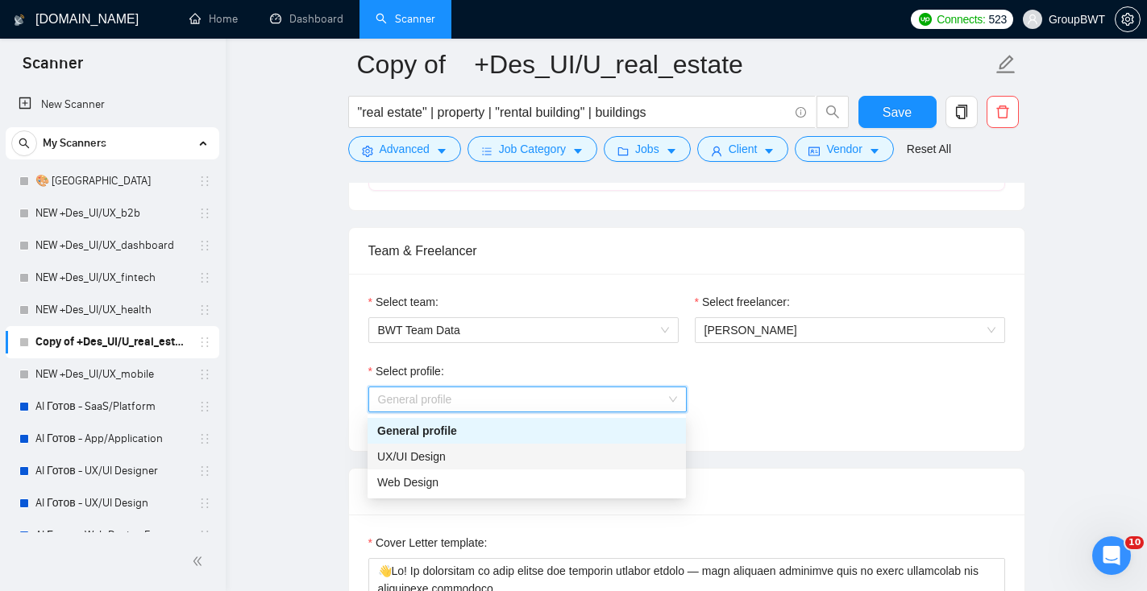
click at [475, 463] on div "UX/UI Design" at bounding box center [526, 457] width 299 height 18
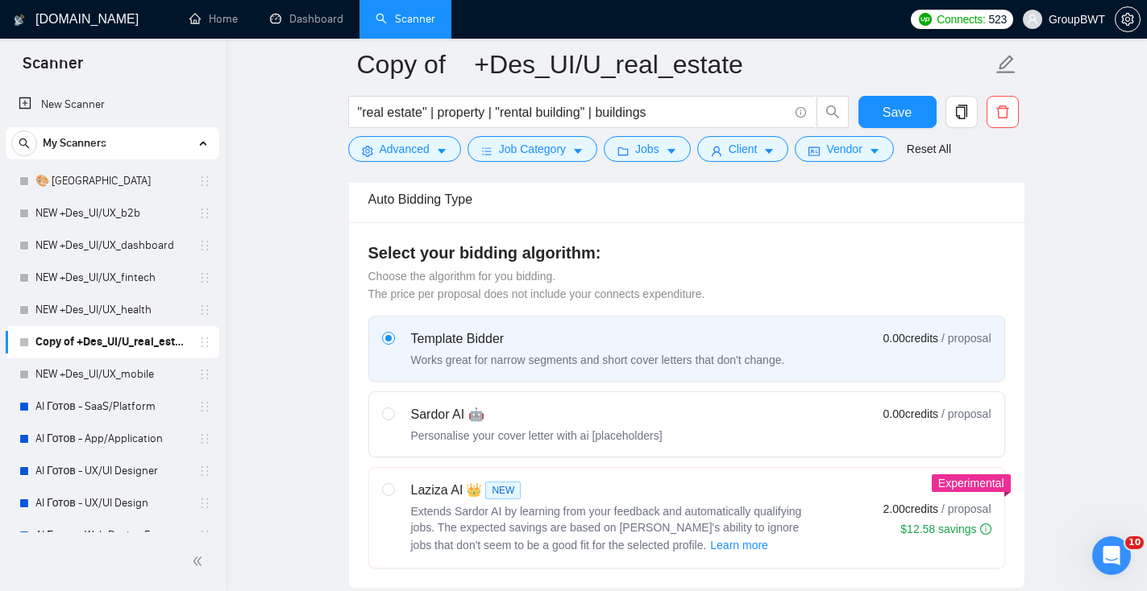
scroll to position [378, 0]
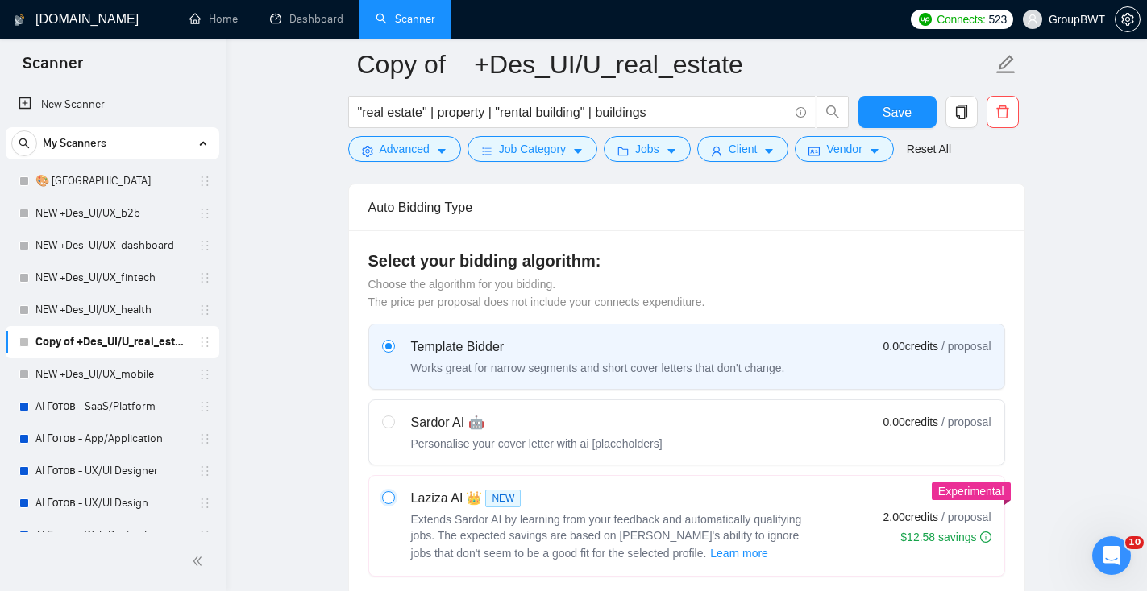
click at [389, 494] on input "radio" at bounding box center [387, 497] width 11 height 11
radio input "true"
radio input "false"
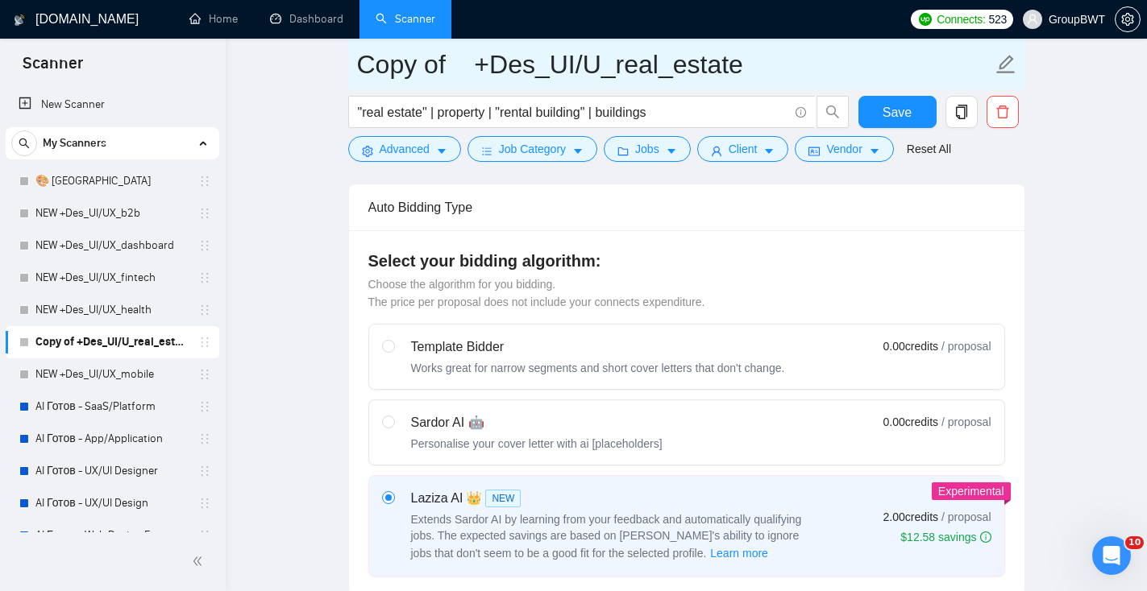
drag, startPoint x: 449, startPoint y: 67, endPoint x: 380, endPoint y: 58, distance: 69.9
click at [381, 61] on input "Copy of +Des_UI/U_real_estate" at bounding box center [674, 64] width 635 height 40
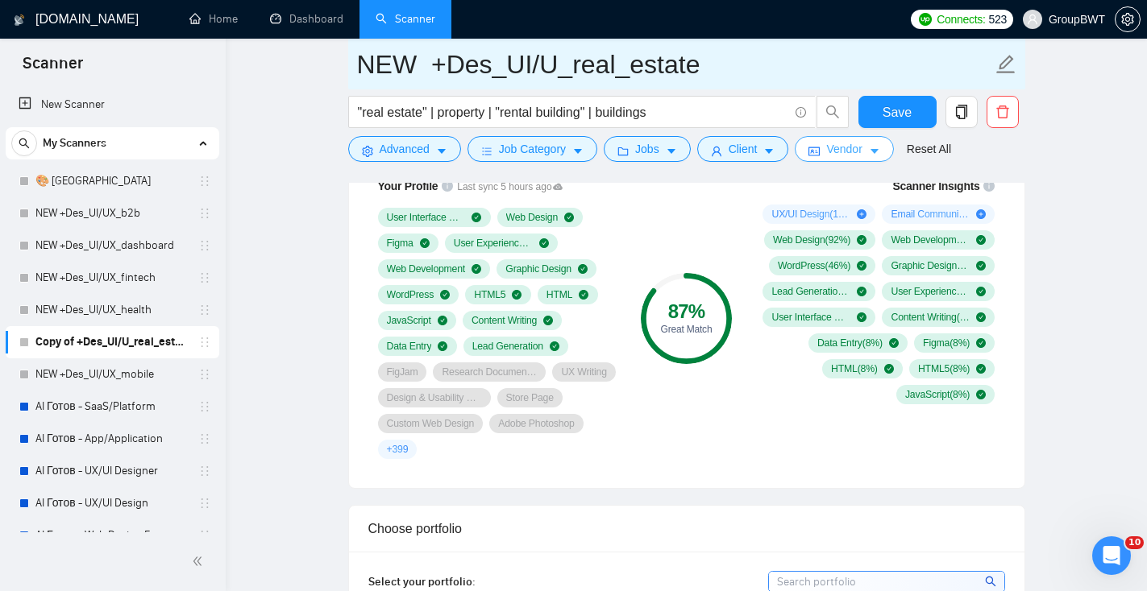
scroll to position [1143, 0]
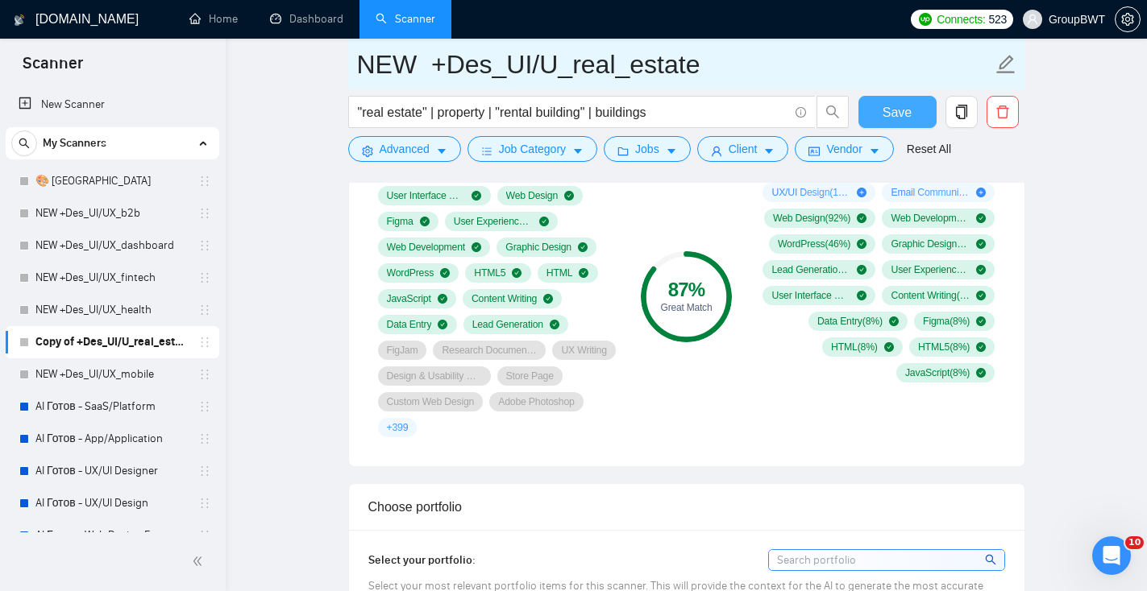
type input "NEW +Des_UI/U_real_estate"
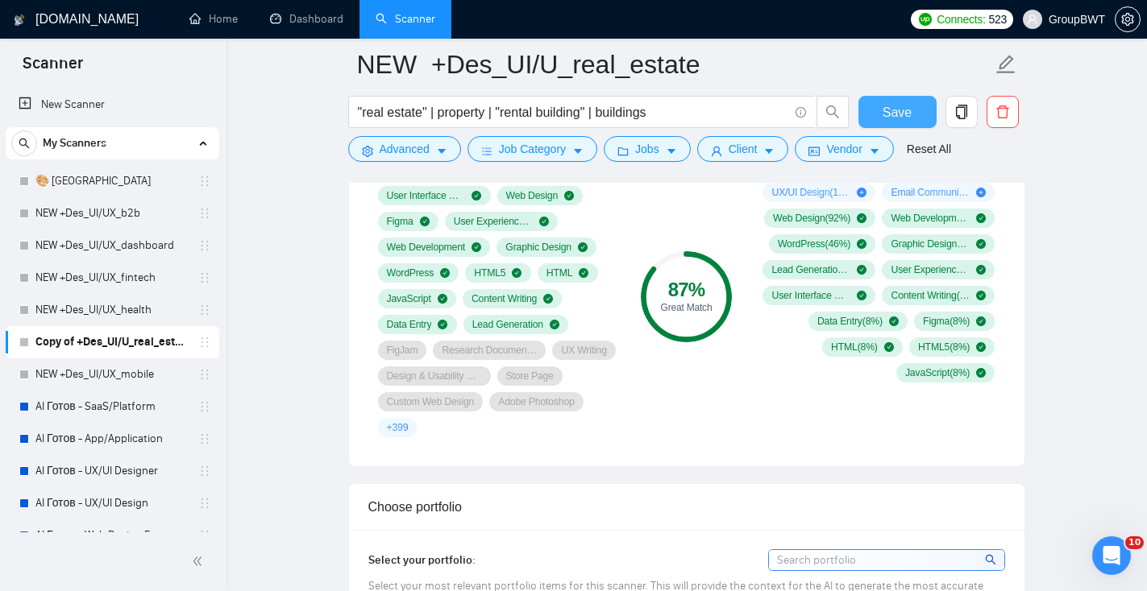
click at [894, 114] on span "Save" at bounding box center [896, 112] width 29 height 20
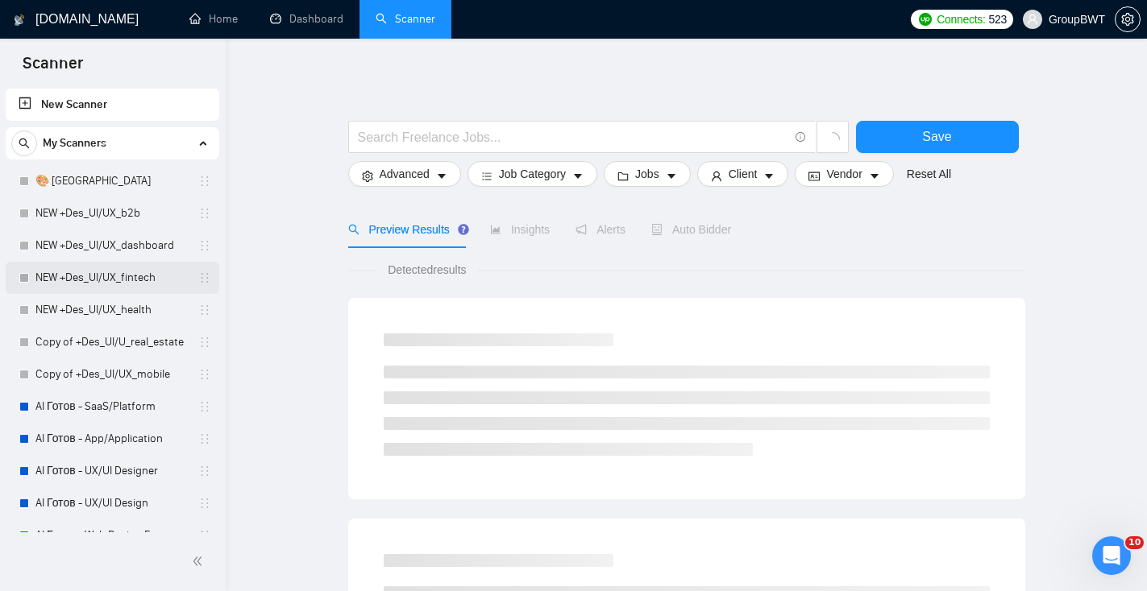
click at [134, 283] on link "NEW +Des_UI/UX_fintech" at bounding box center [111, 278] width 153 height 32
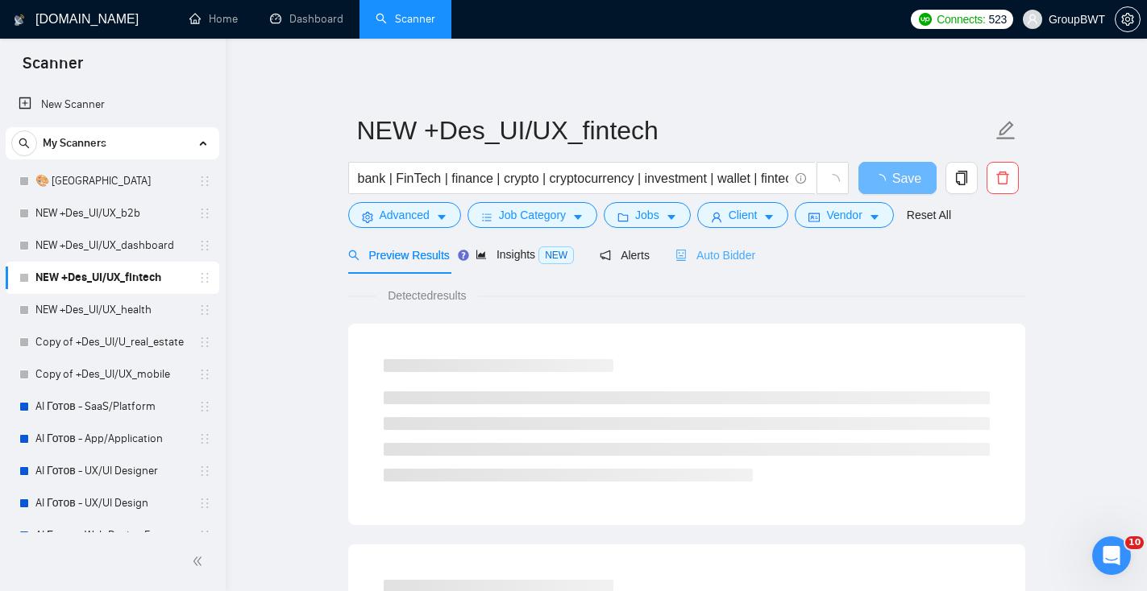
click at [751, 267] on div "Auto Bidder" at bounding box center [715, 255] width 80 height 38
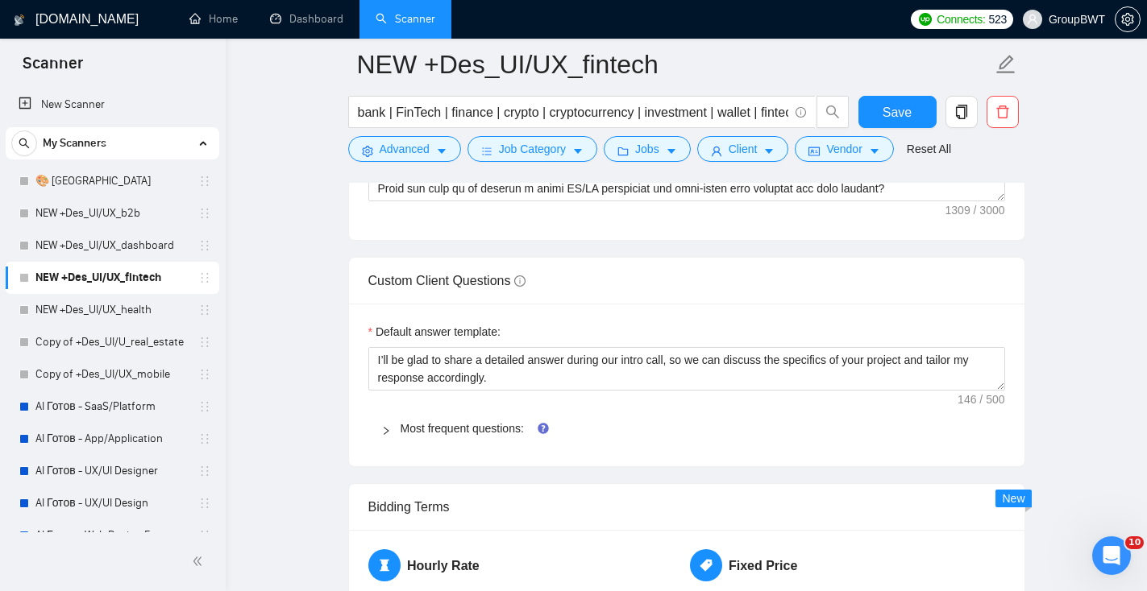
scroll to position [2289, 0]
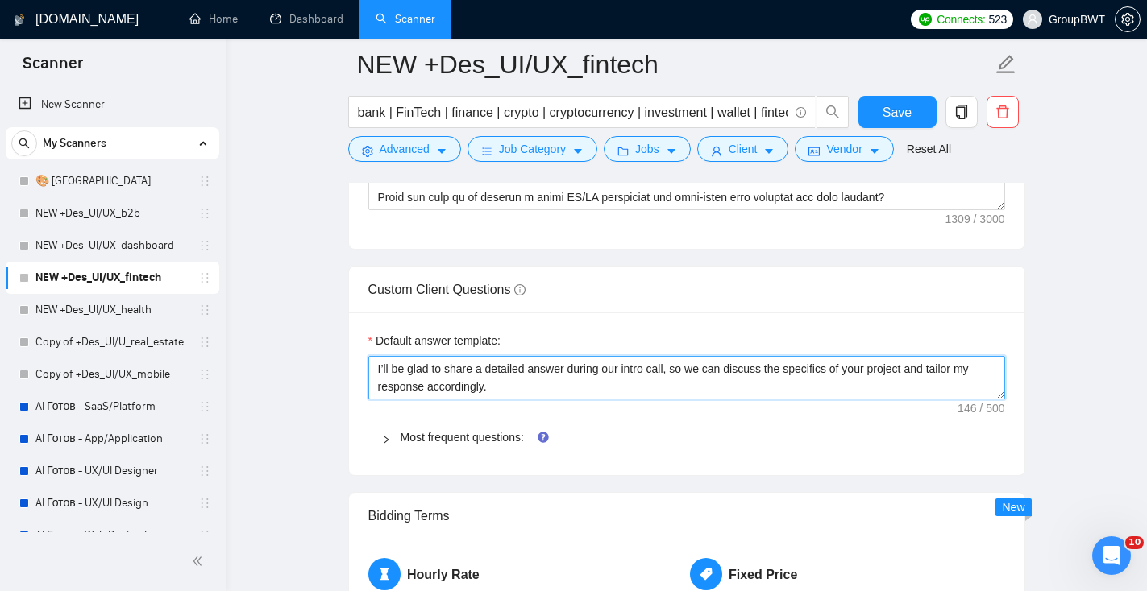
drag, startPoint x: 522, startPoint y: 383, endPoint x: 341, endPoint y: 354, distance: 183.6
click at [341, 354] on main "NEW +Des_UI/UX_fintech bank | FinTech | finance | crypto | cryptocurrency | inv…" at bounding box center [685, 107] width 869 height 4662
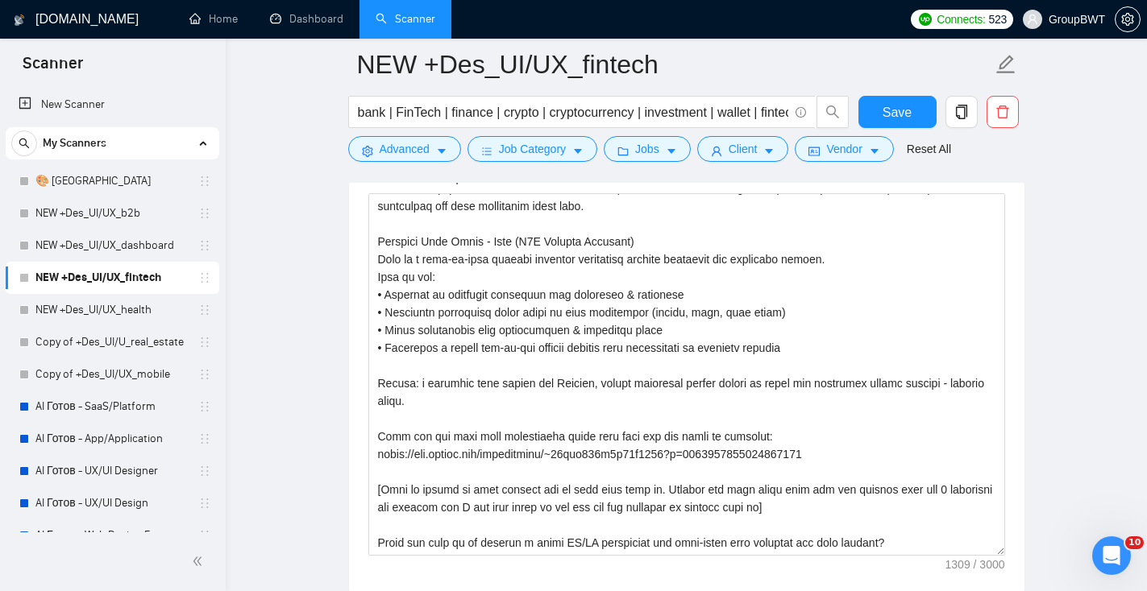
scroll to position [1972, 0]
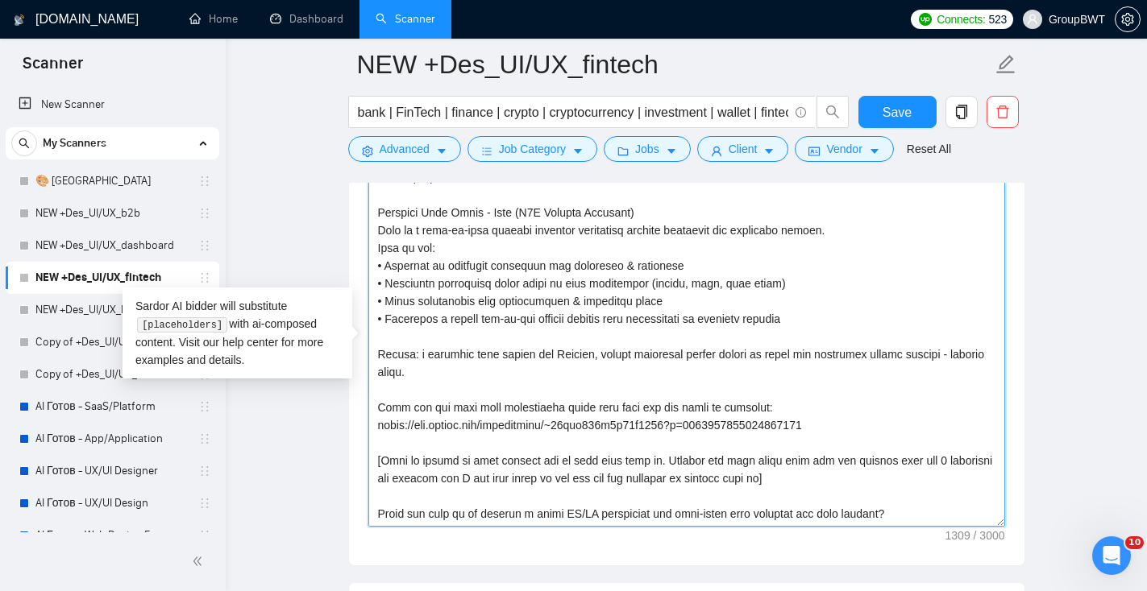
drag, startPoint x: 916, startPoint y: 506, endPoint x: 346, endPoint y: 395, distance: 581.3
click at [346, 395] on main "NEW +Des_UI/UX_fintech bank | FinTech | finance | crypto | cryptocurrency | inv…" at bounding box center [685, 424] width 869 height 4662
